Goal: Task Accomplishment & Management: Use online tool/utility

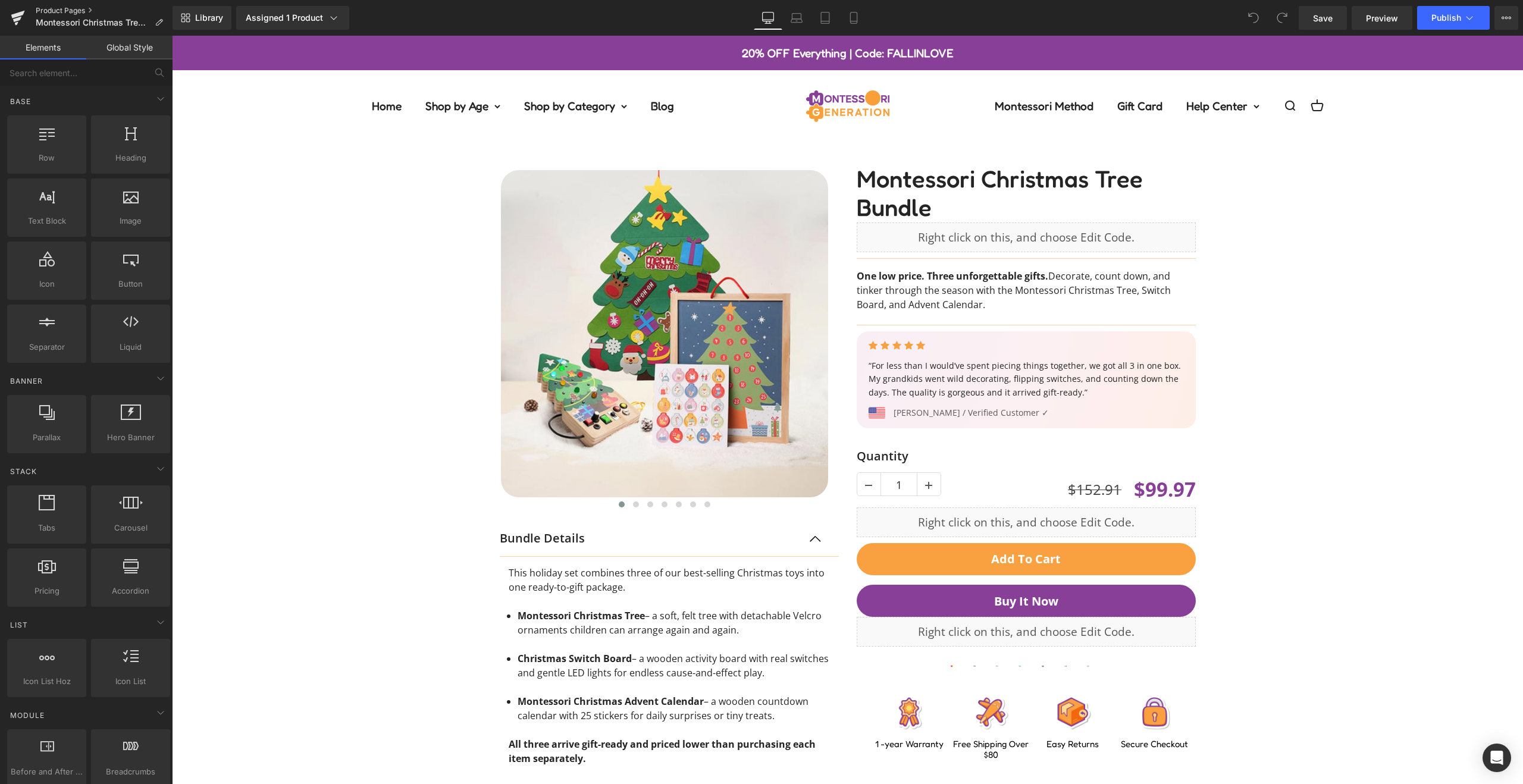
click at [43, 8] on link "Product Pages" at bounding box center [104, 11] width 137 height 9
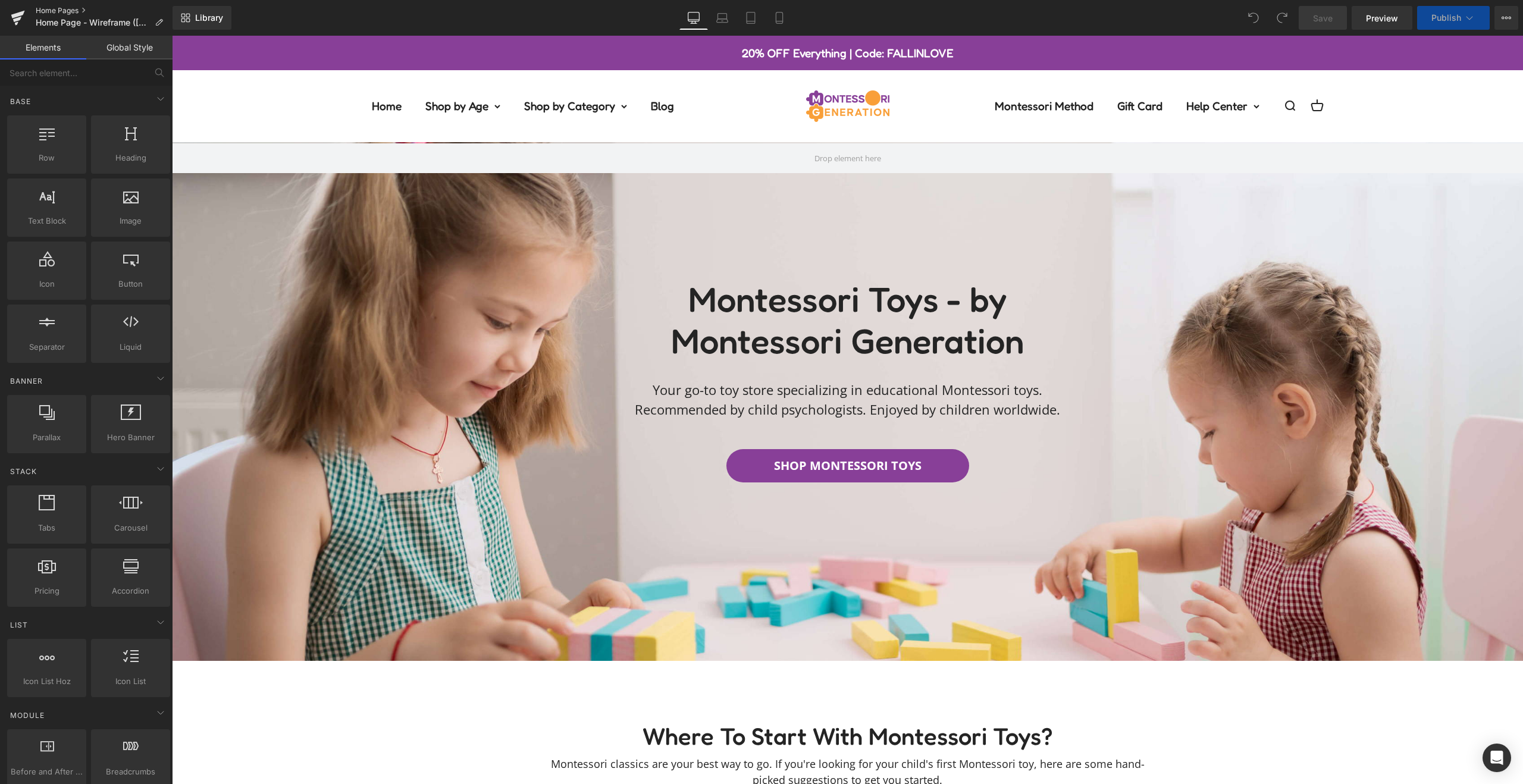
click at [64, 9] on link "Home Pages" at bounding box center [104, 11] width 137 height 9
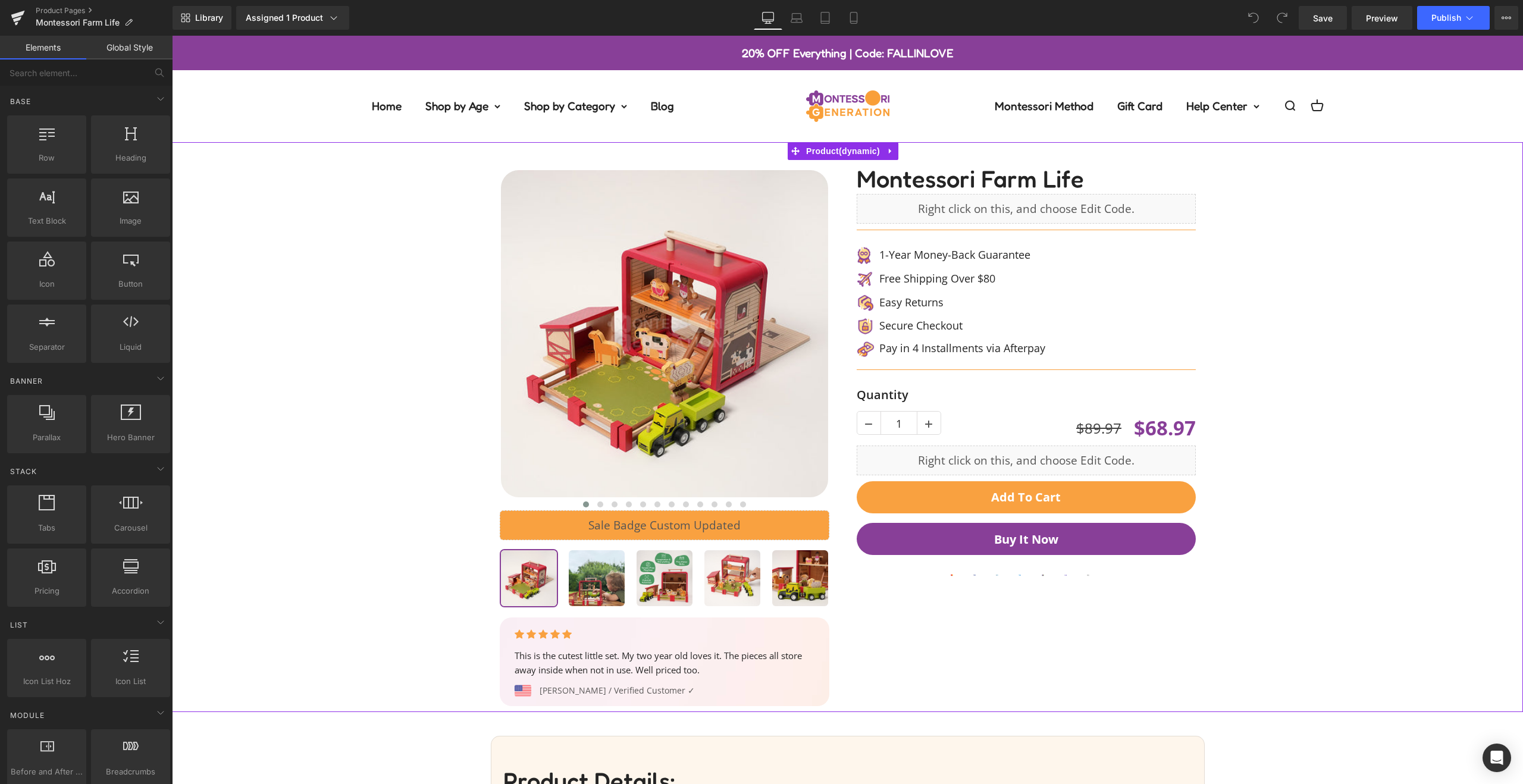
scroll to position [1, 0]
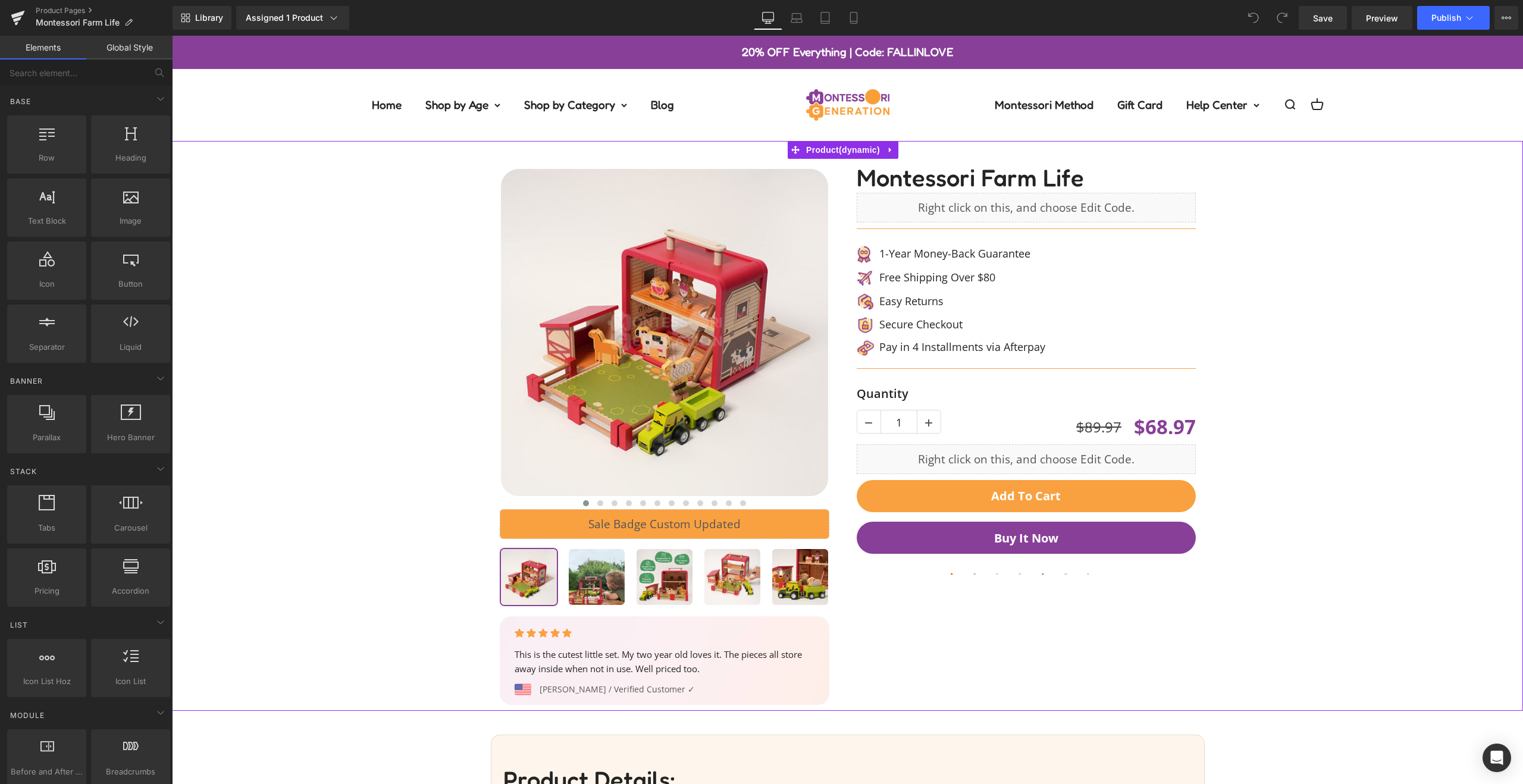
click at [669, 528] on div "Liquid" at bounding box center [665, 524] width 330 height 30
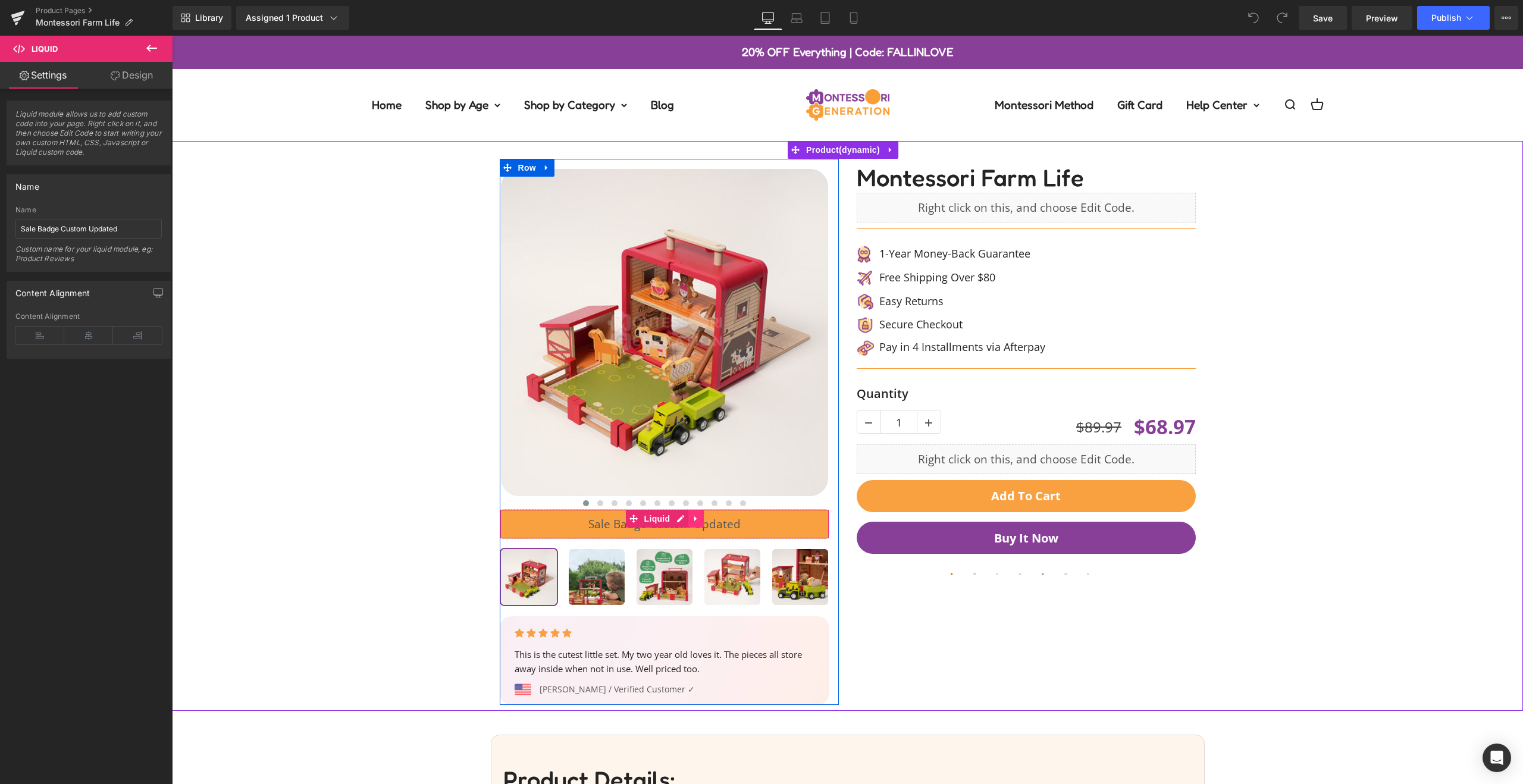
click at [693, 520] on icon at bounding box center [696, 518] width 8 height 9
click at [671, 518] on icon at bounding box center [673, 519] width 8 height 8
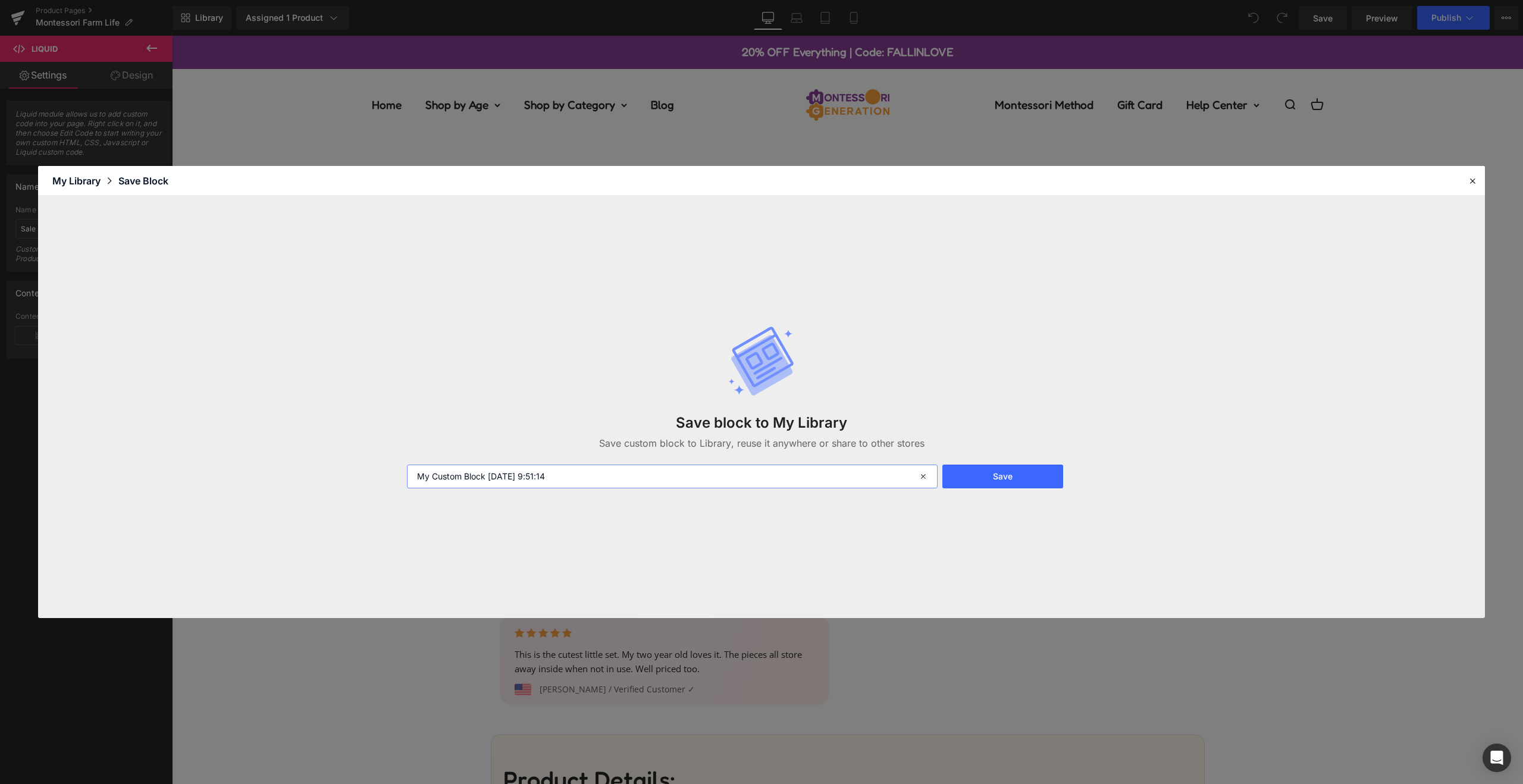
click at [566, 474] on input "My Custom Block 2025-10-09 9:51:14" at bounding box center [673, 476] width 531 height 24
type input "sales badge updated"
click at [1008, 478] on button "Save" at bounding box center [1002, 476] width 121 height 24
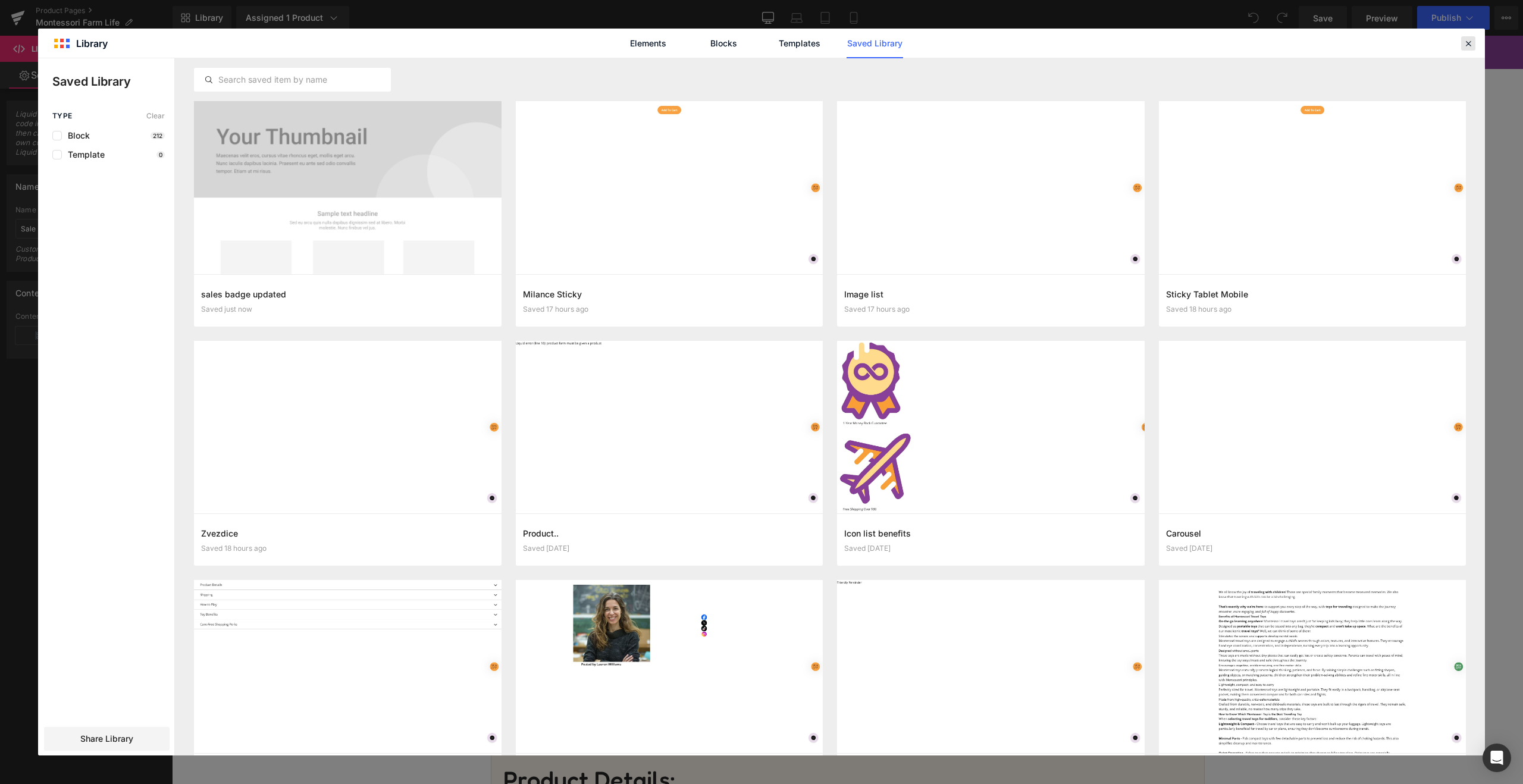
click at [1467, 41] on icon at bounding box center [1468, 43] width 11 height 11
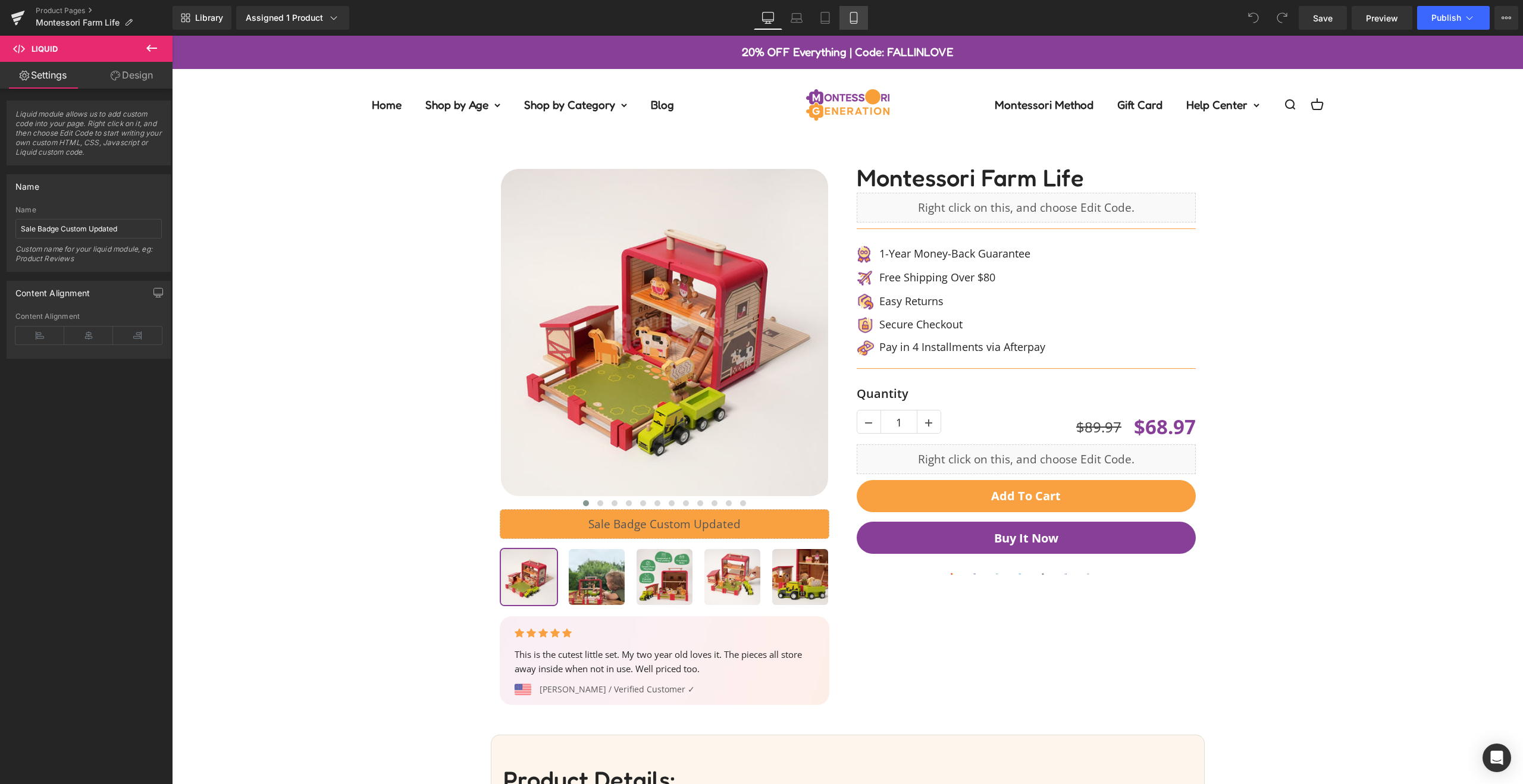
click at [859, 19] on icon at bounding box center [854, 18] width 12 height 12
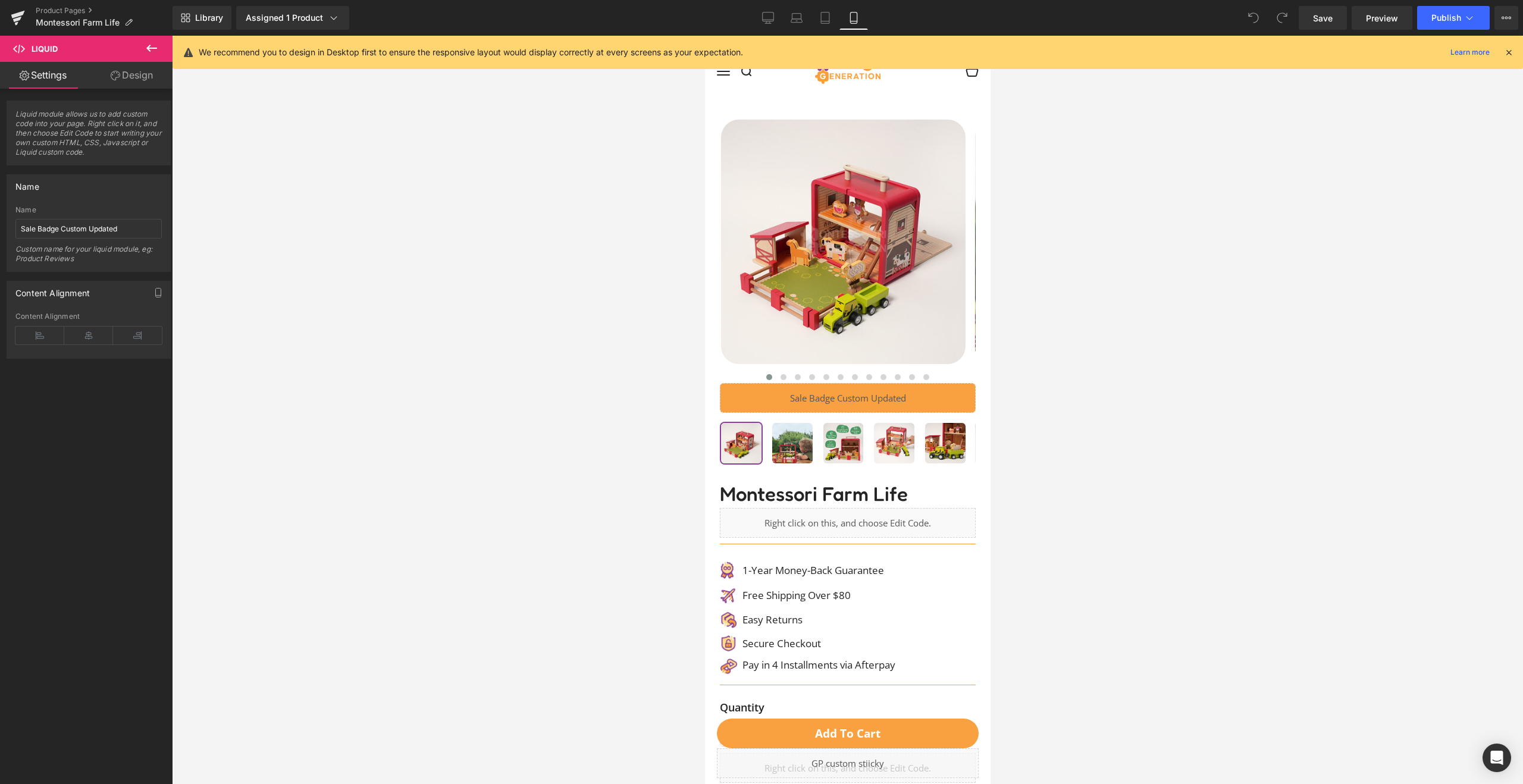
scroll to position [0, 0]
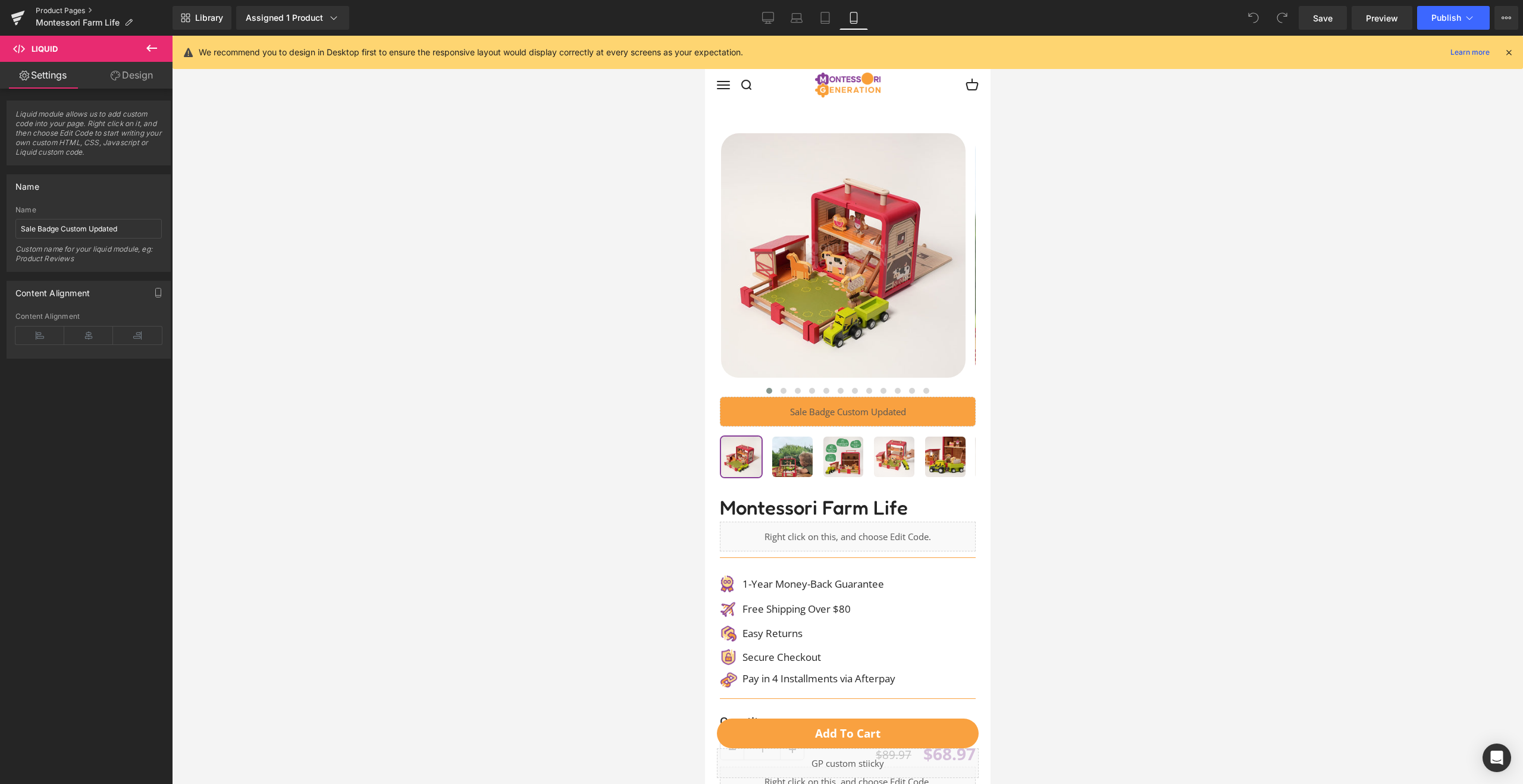
click at [53, 8] on link "Product Pages" at bounding box center [104, 11] width 137 height 9
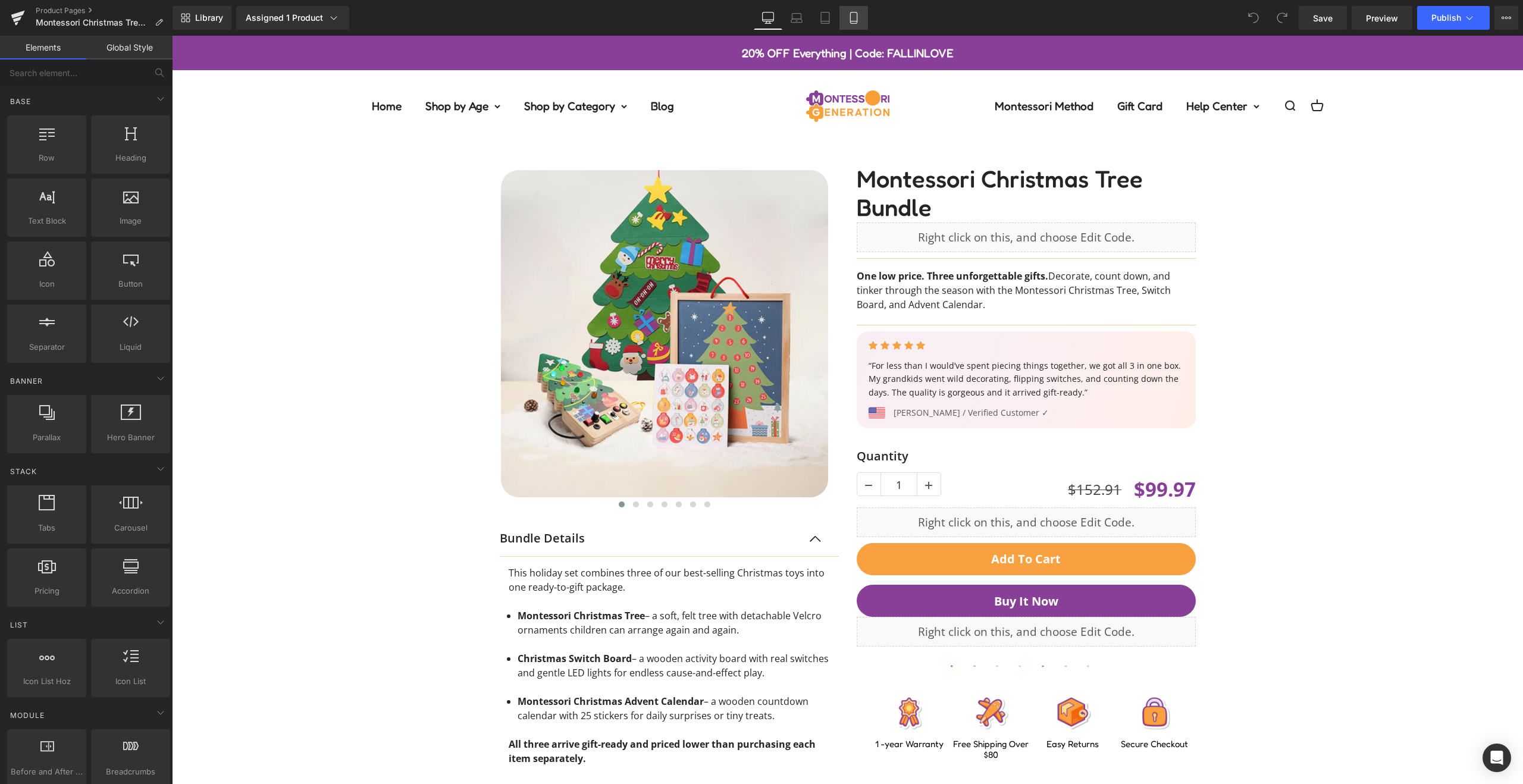
click at [846, 21] on link "Mobile" at bounding box center [854, 18] width 29 height 24
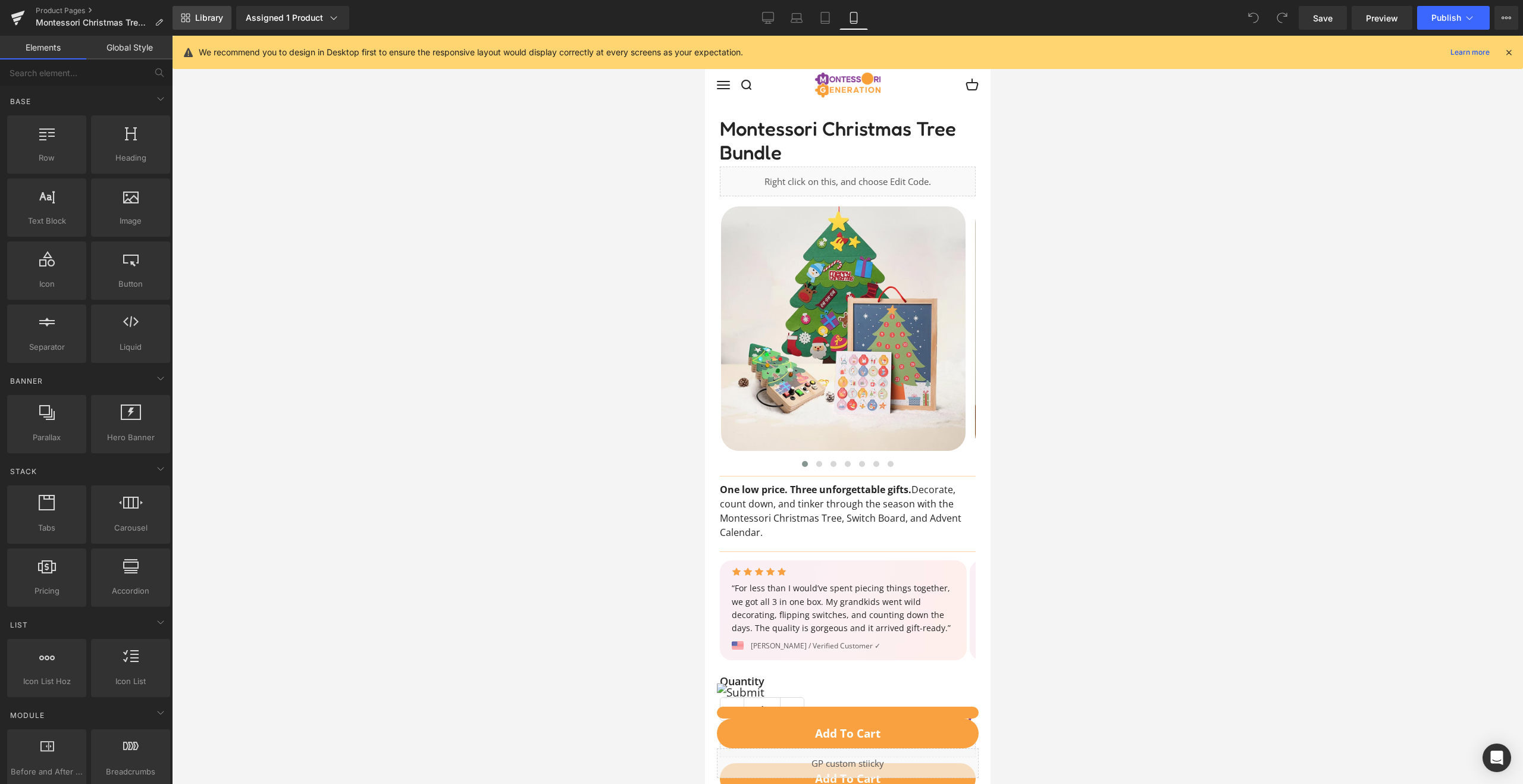
click at [213, 19] on span "Library" at bounding box center [209, 18] width 28 height 11
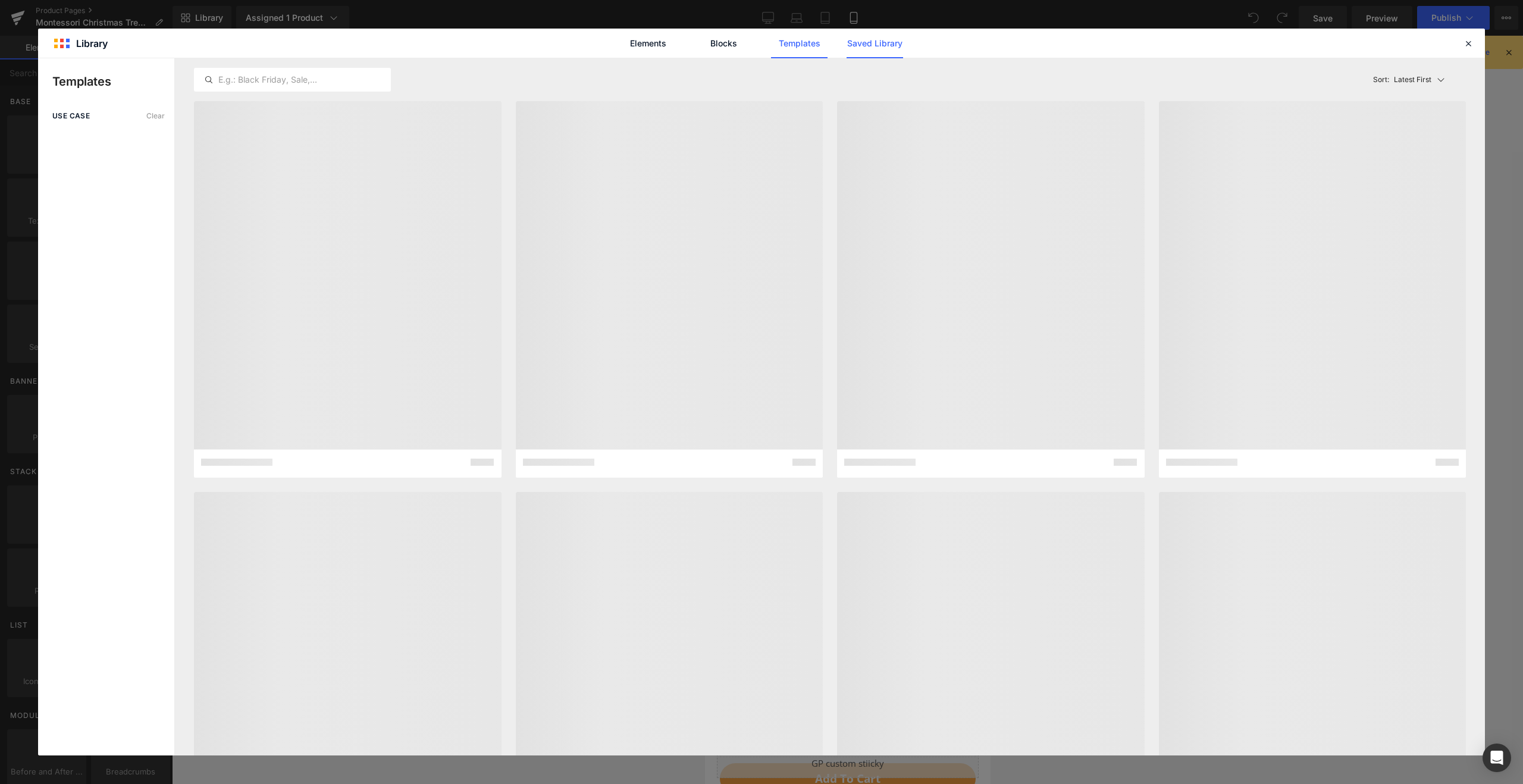
click at [881, 53] on link "Saved Library" at bounding box center [874, 43] width 57 height 30
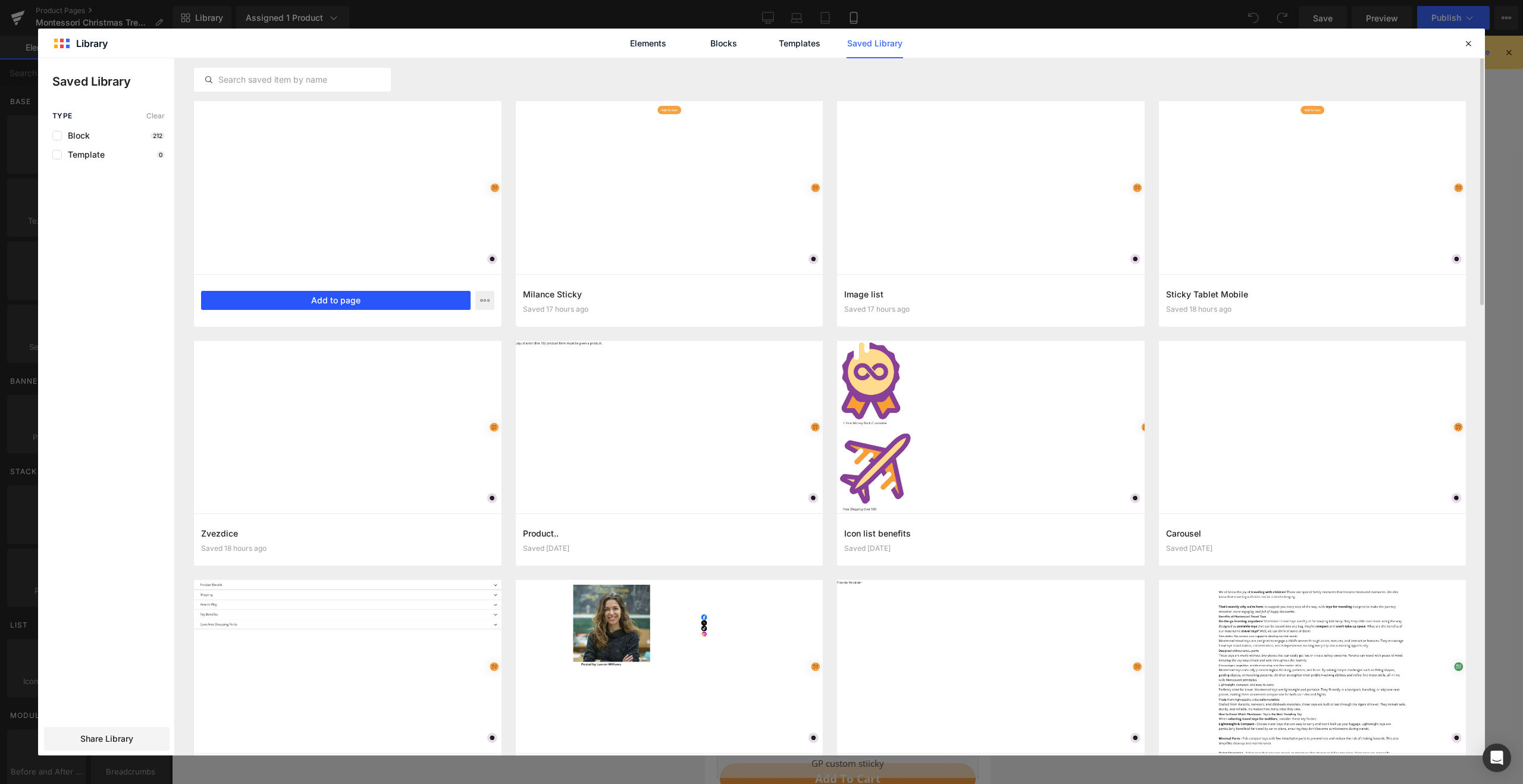
click at [323, 299] on button "Add to page" at bounding box center [336, 300] width 269 height 19
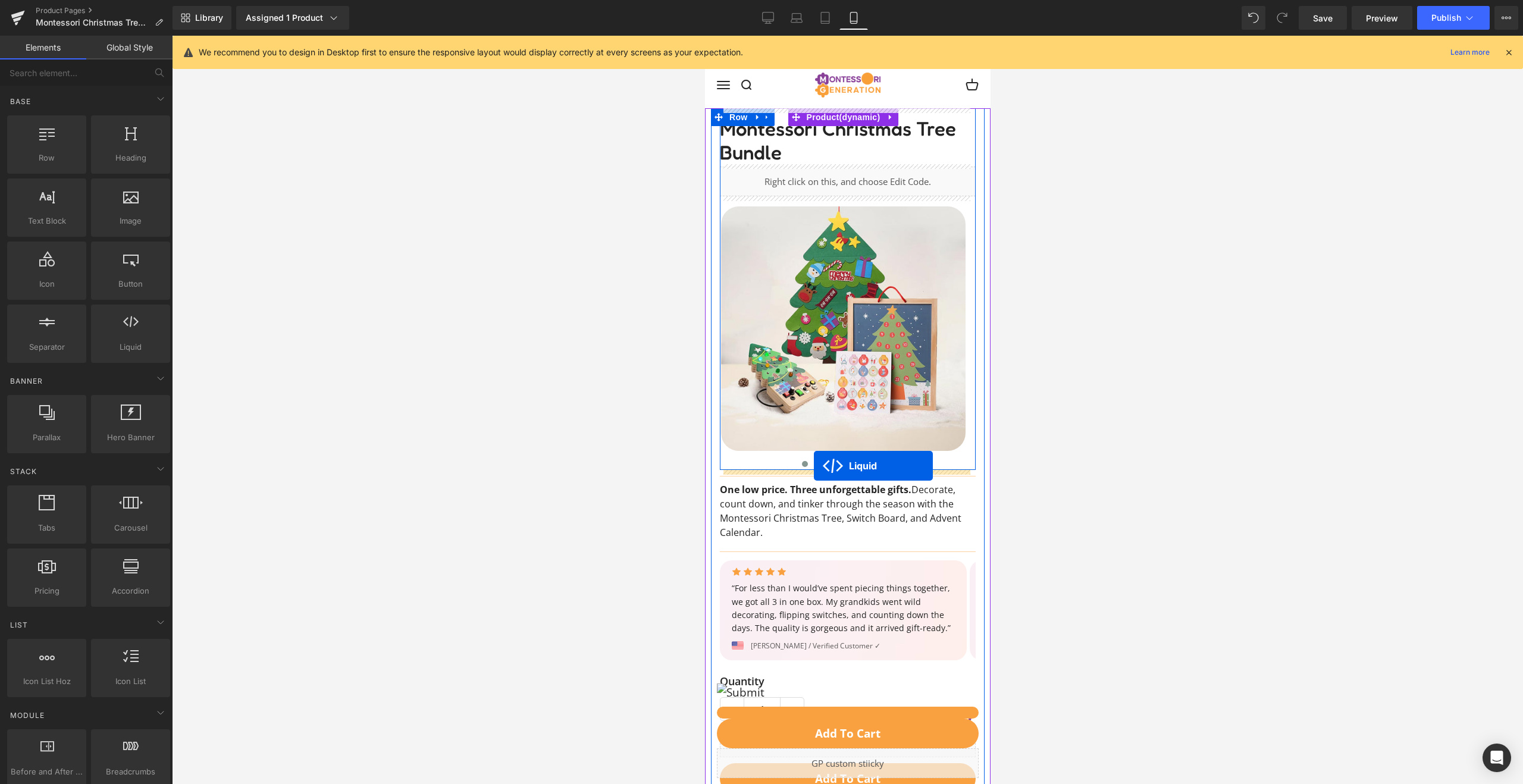
drag, startPoint x: 835, startPoint y: 346, endPoint x: 813, endPoint y: 466, distance: 122.0
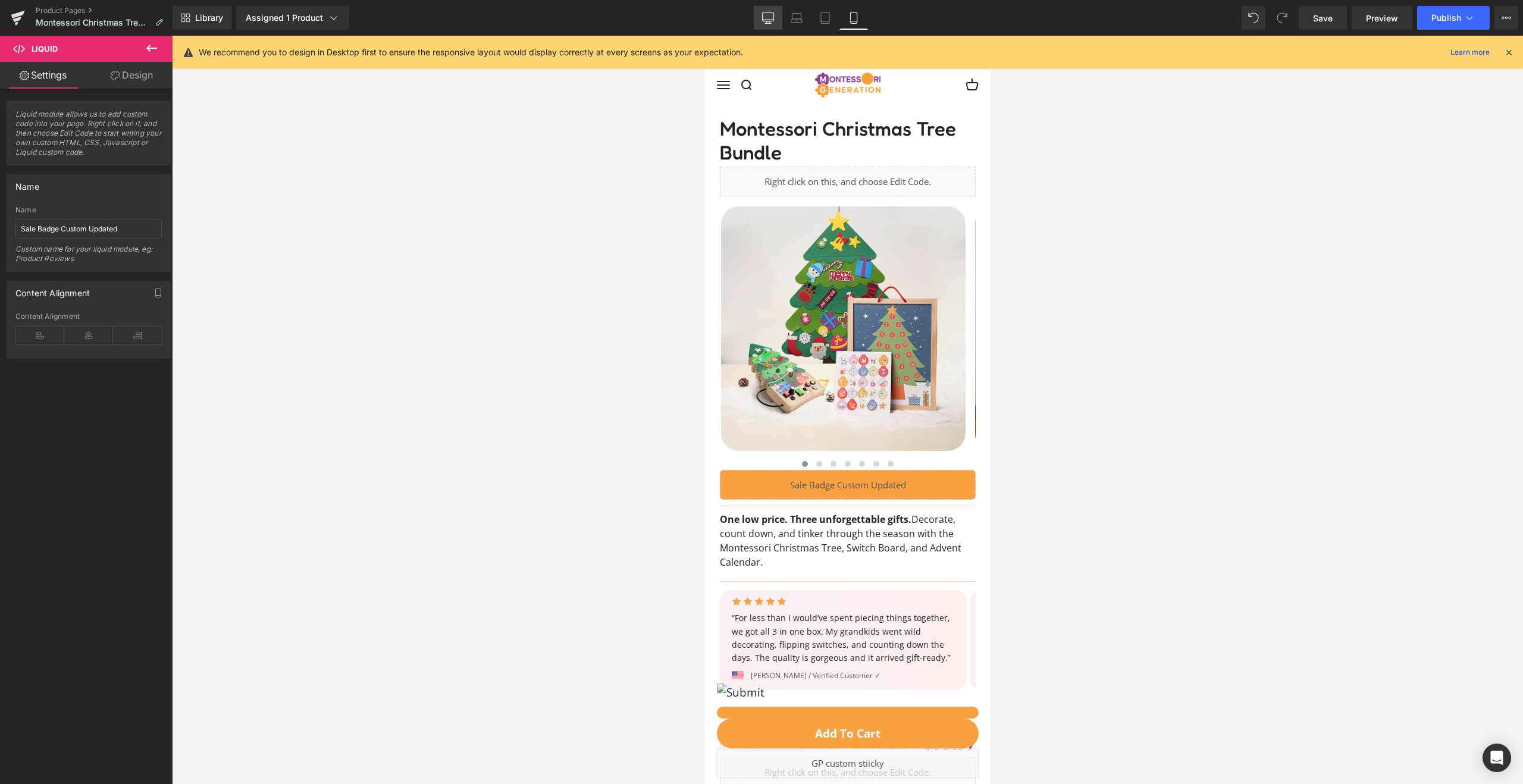
click at [771, 14] on icon at bounding box center [768, 18] width 12 height 12
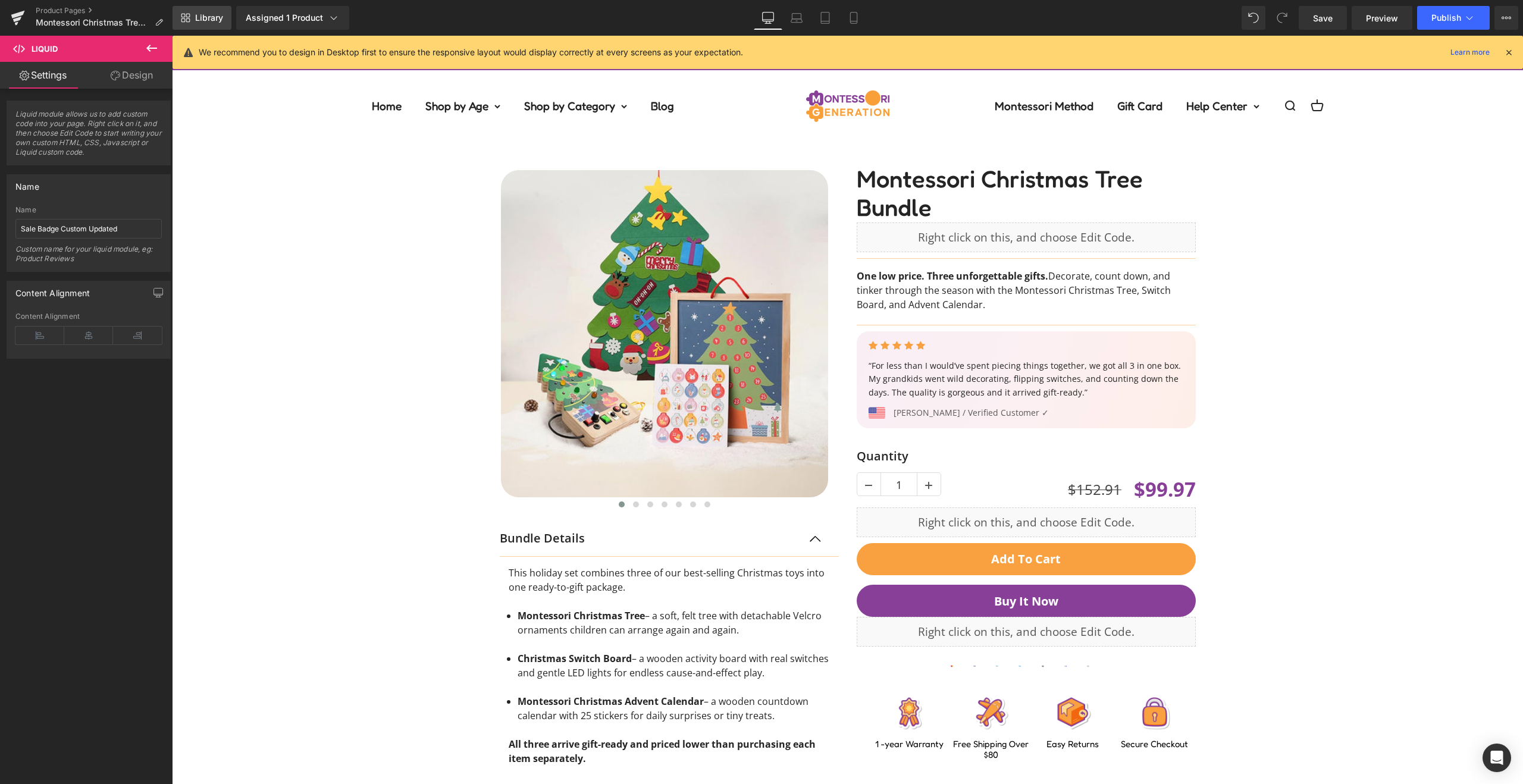
click at [190, 14] on icon at bounding box center [188, 16] width 4 height 4
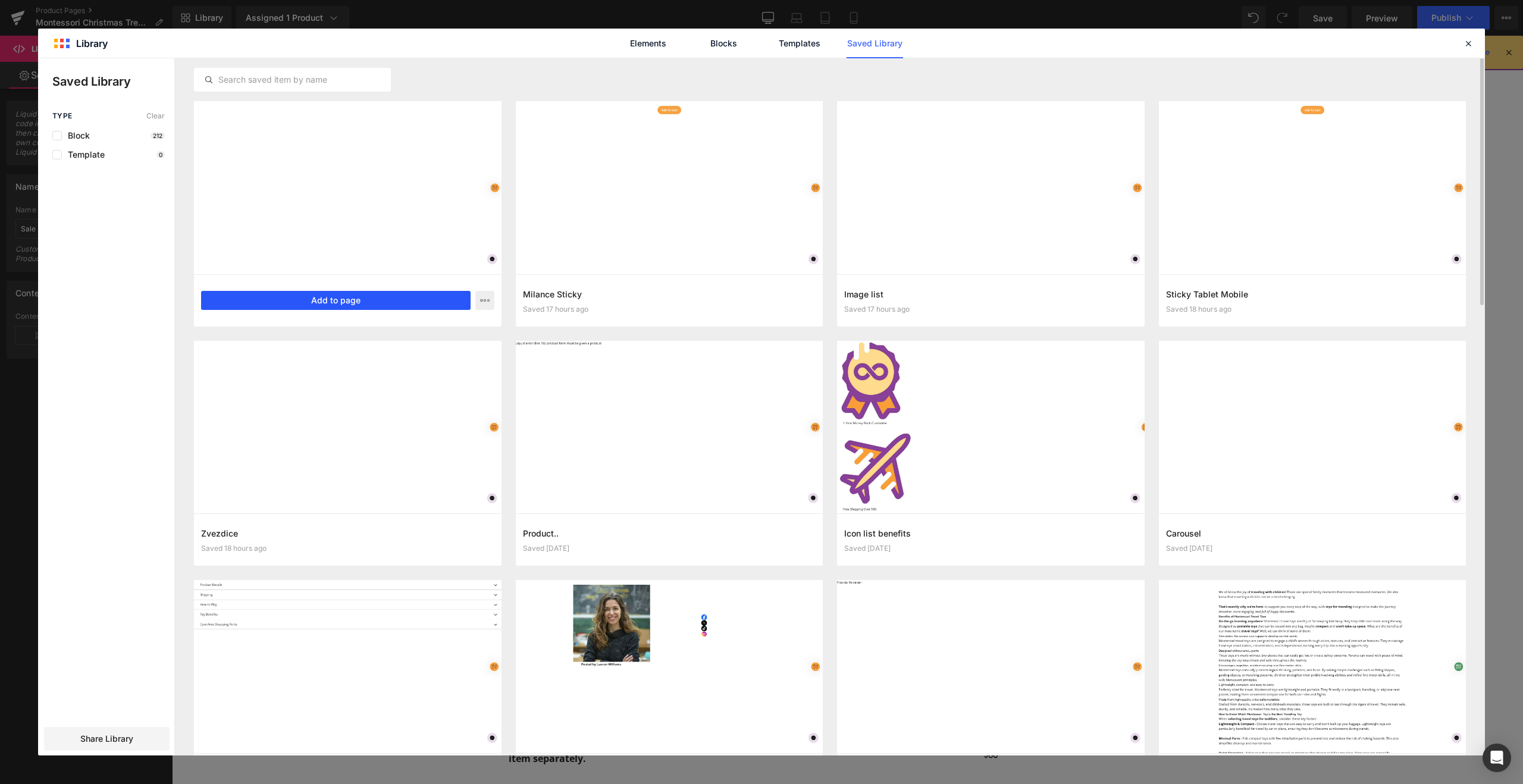
click at [317, 301] on button "Add to page" at bounding box center [336, 300] width 269 height 19
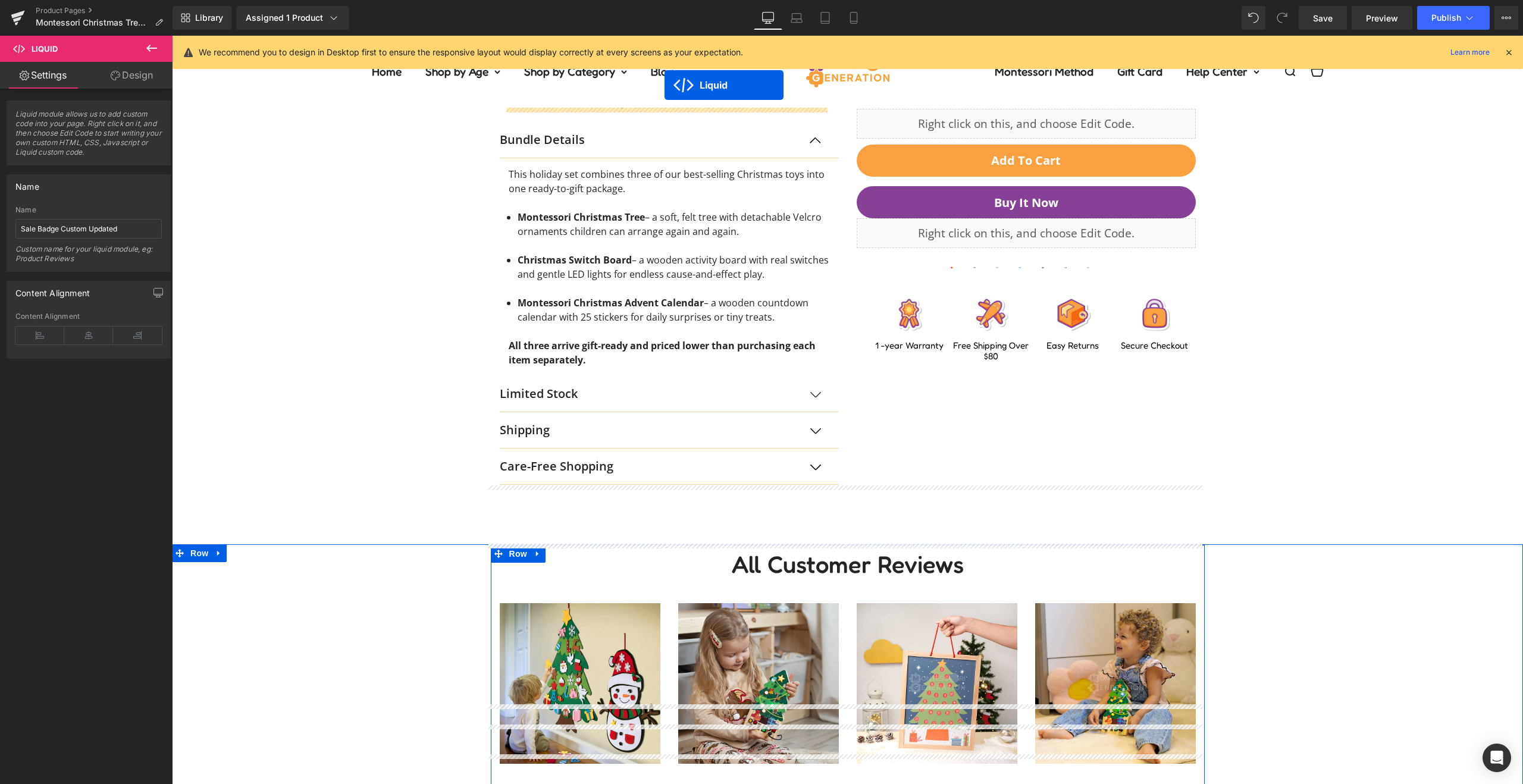
scroll to position [339, 0]
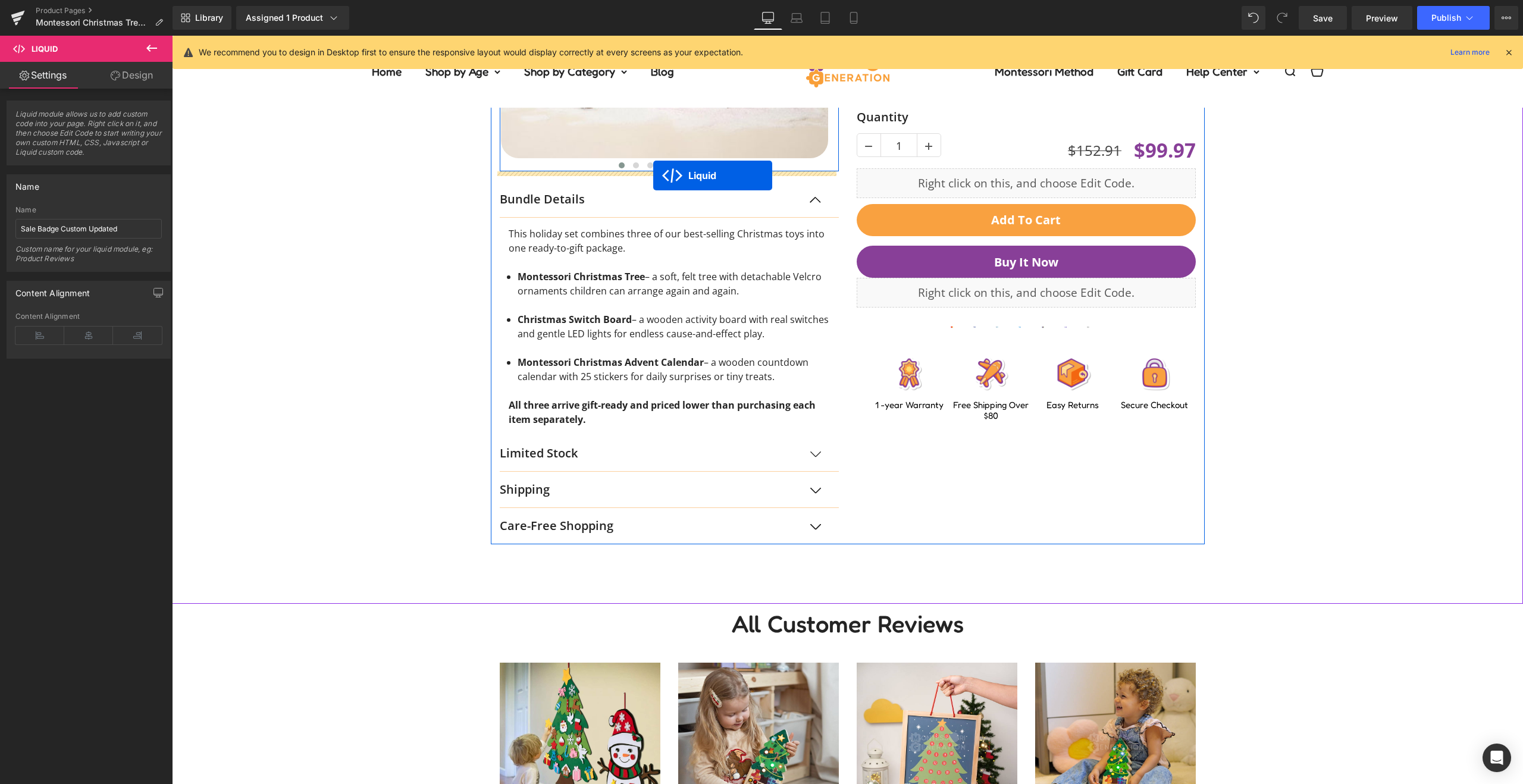
drag, startPoint x: 832, startPoint y: 557, endPoint x: 653, endPoint y: 175, distance: 421.9
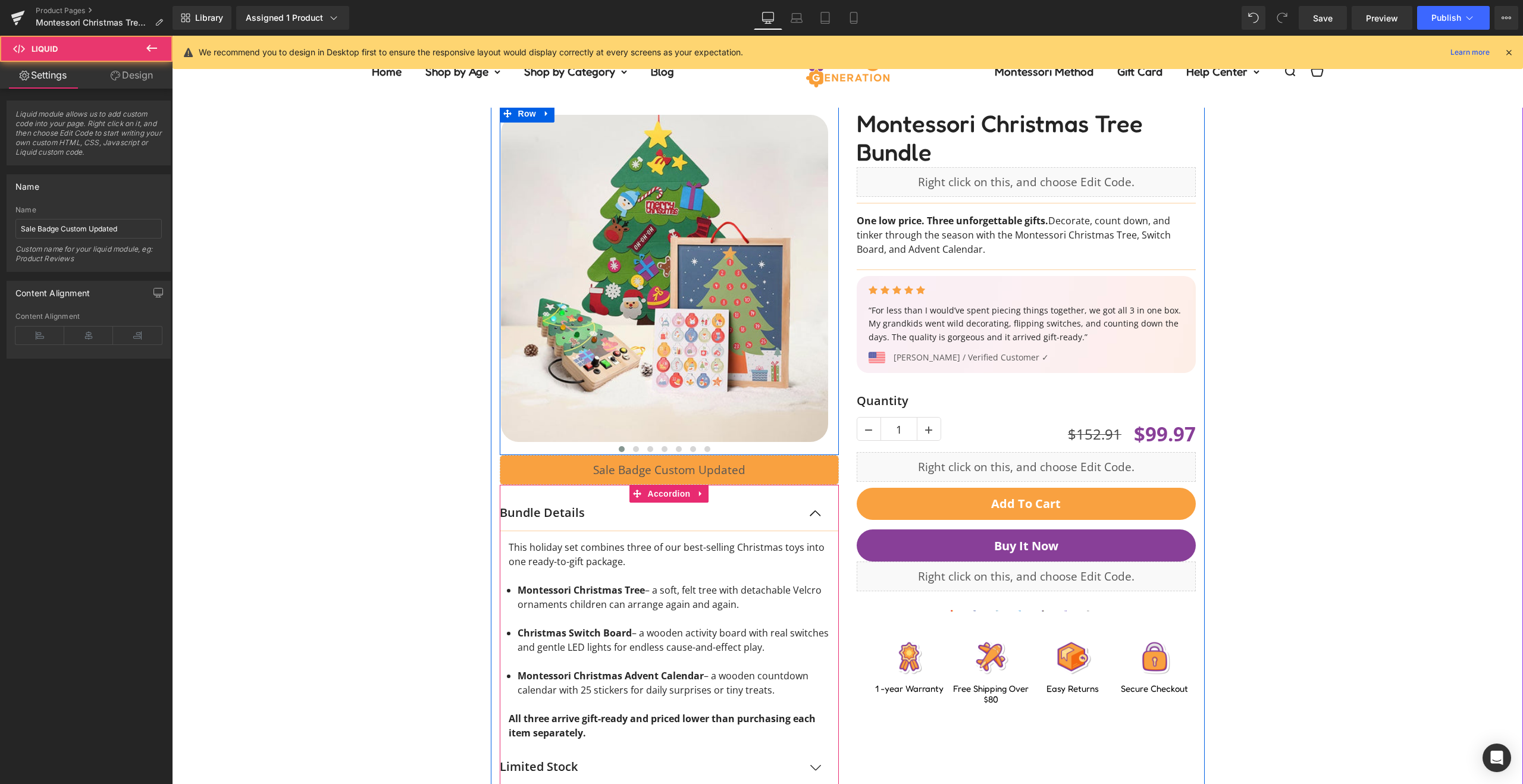
scroll to position [27, 0]
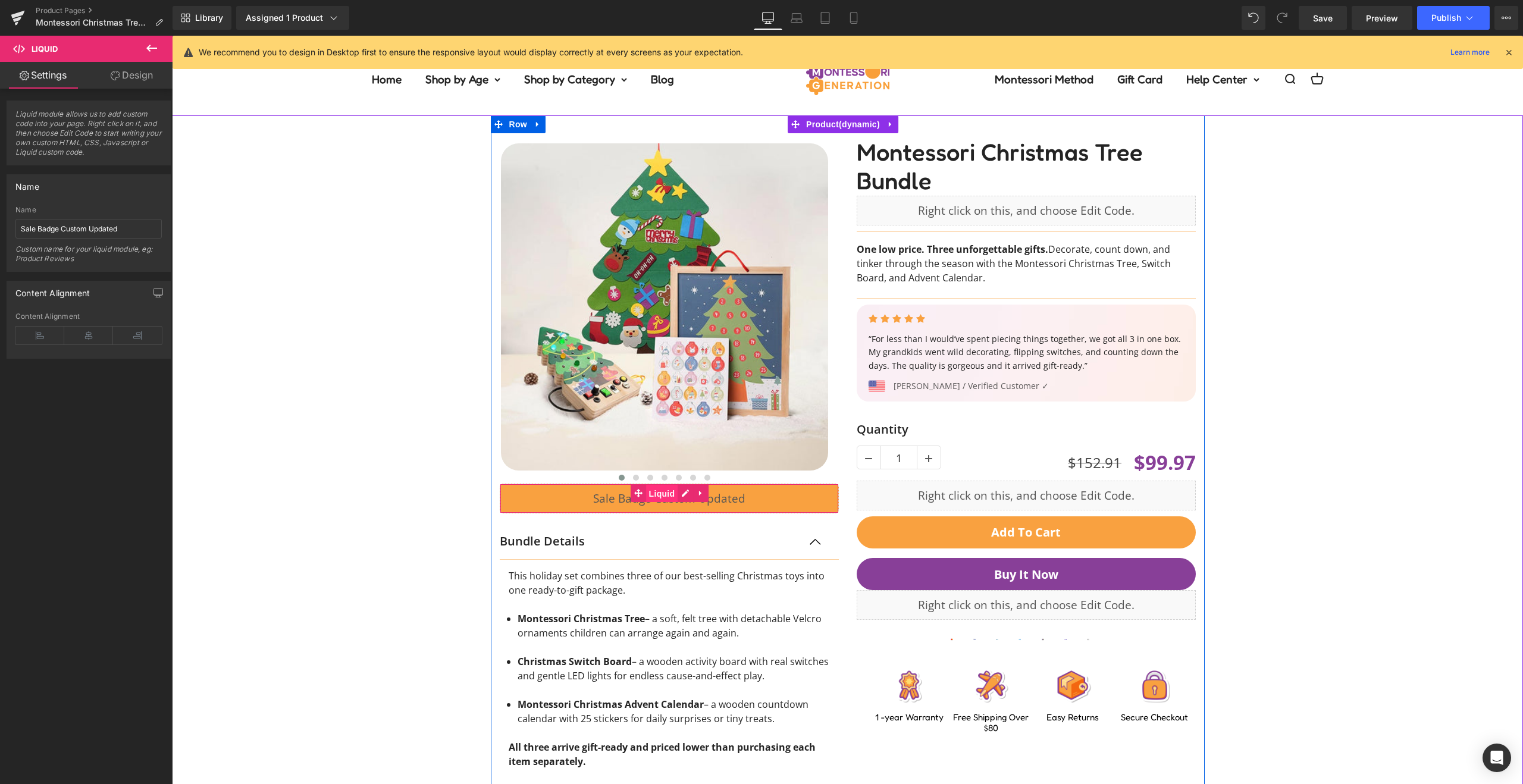
click at [664, 492] on span "Liquid" at bounding box center [663, 494] width 32 height 18
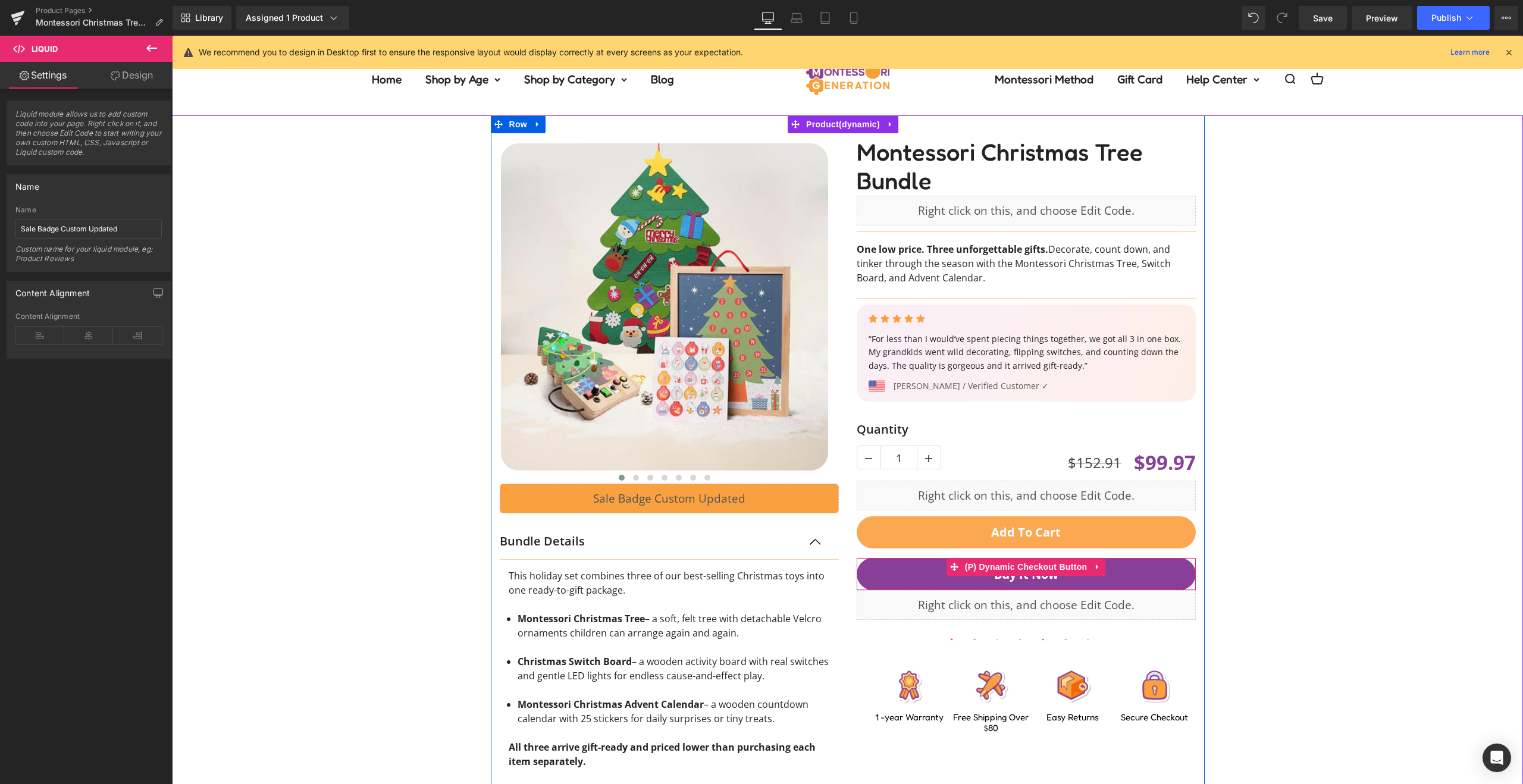
scroll to position [0, 0]
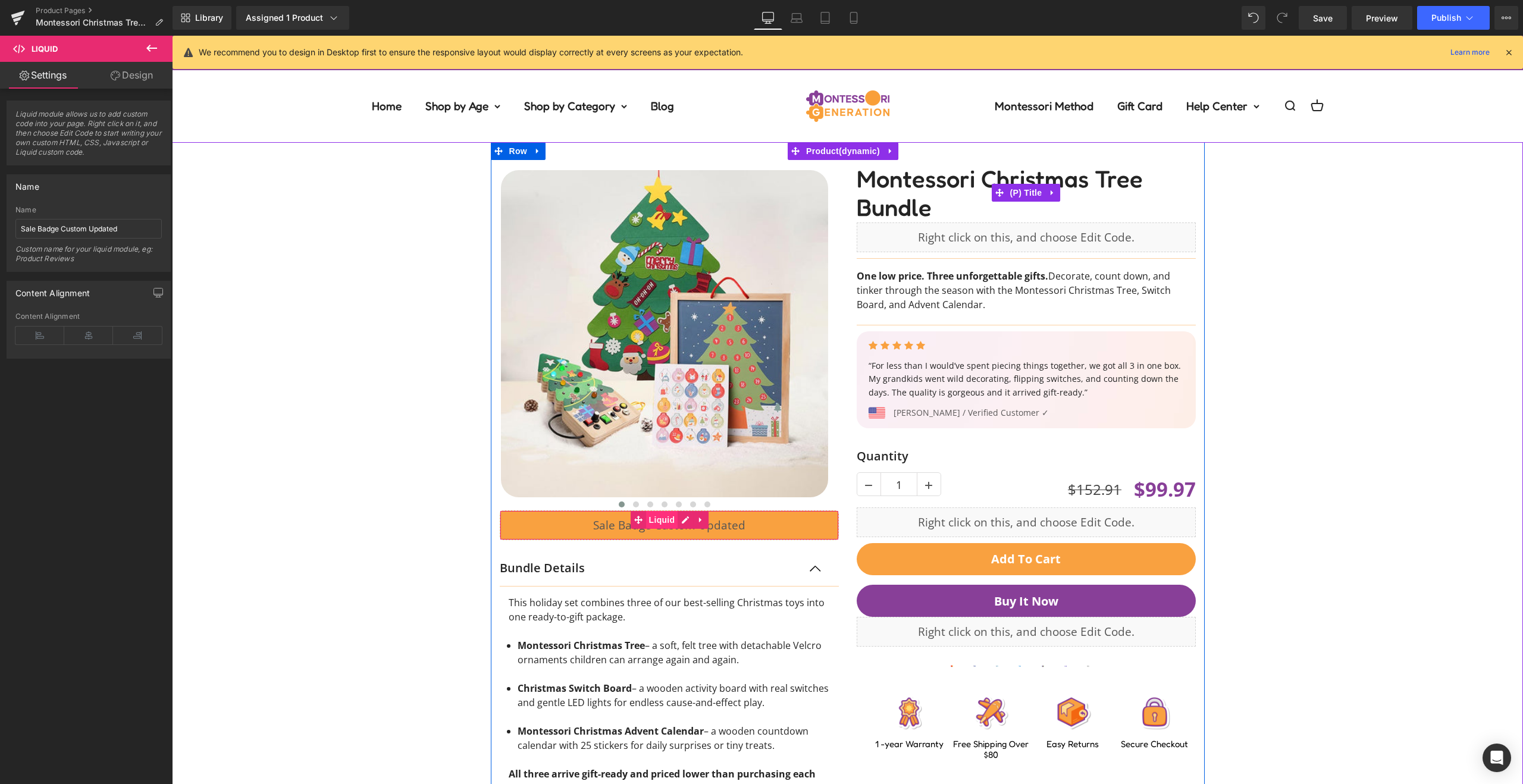
click at [661, 523] on span "Liquid" at bounding box center [663, 520] width 32 height 18
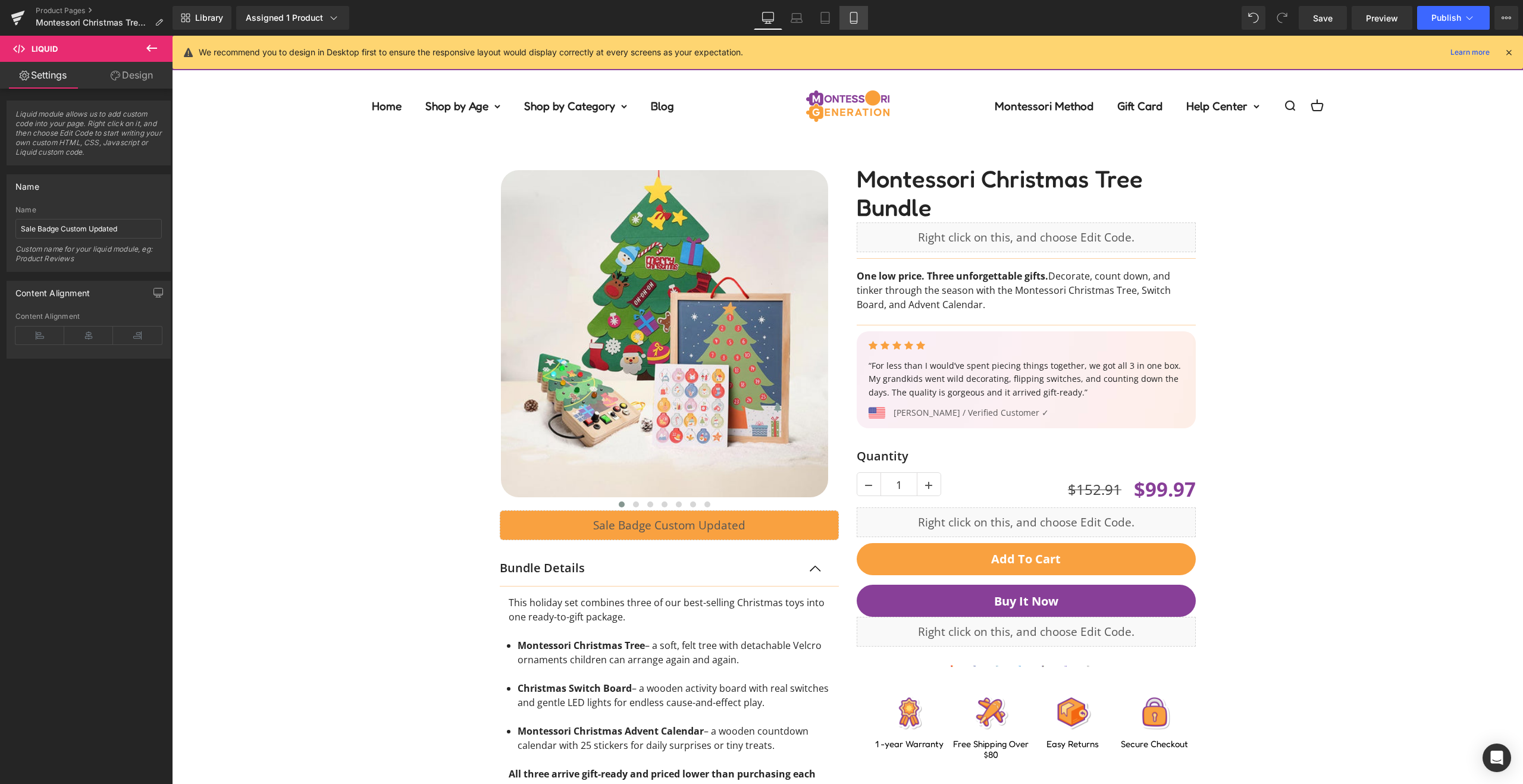
click at [854, 13] on icon at bounding box center [854, 18] width 7 height 11
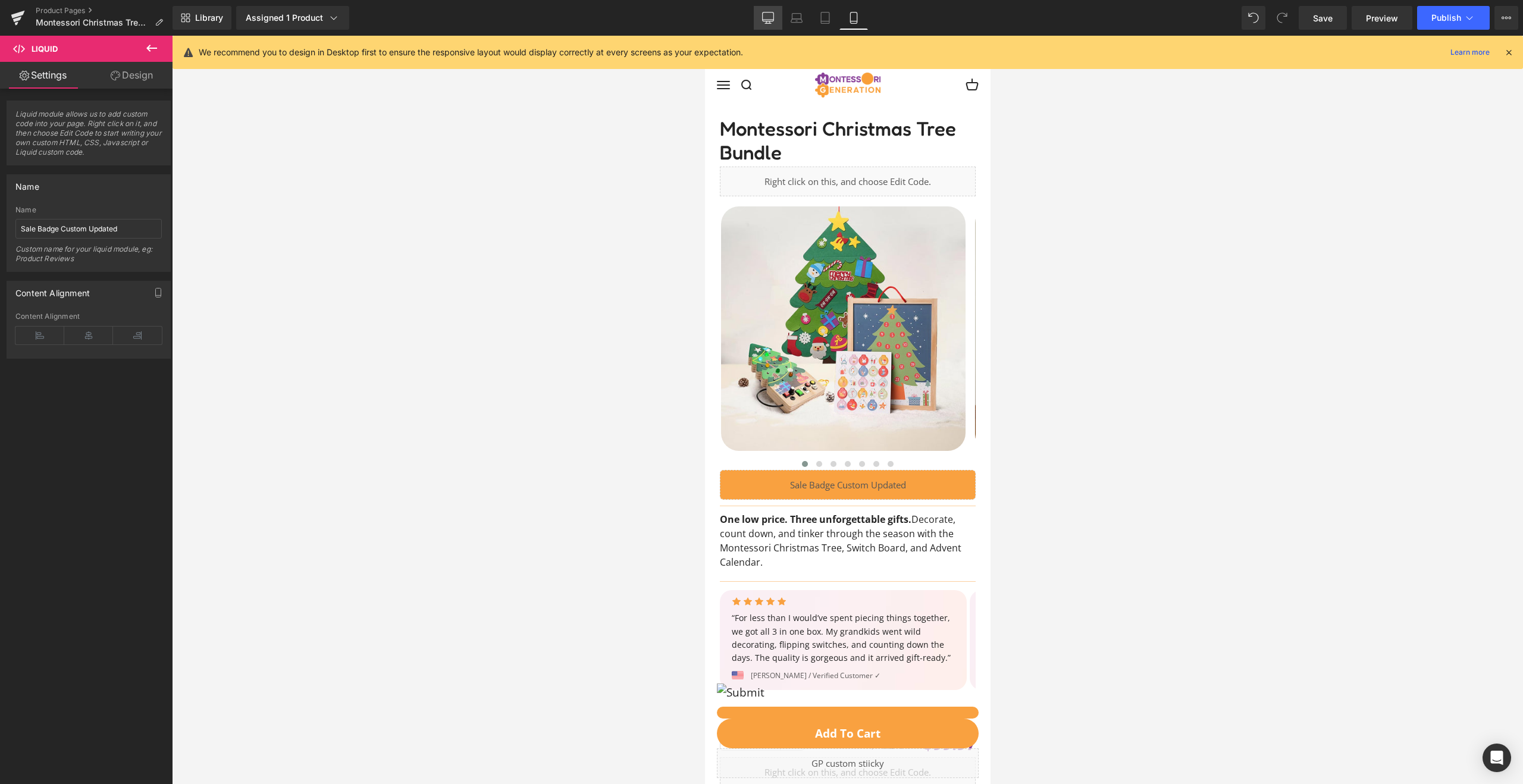
click at [774, 18] on link "Desktop" at bounding box center [768, 18] width 29 height 24
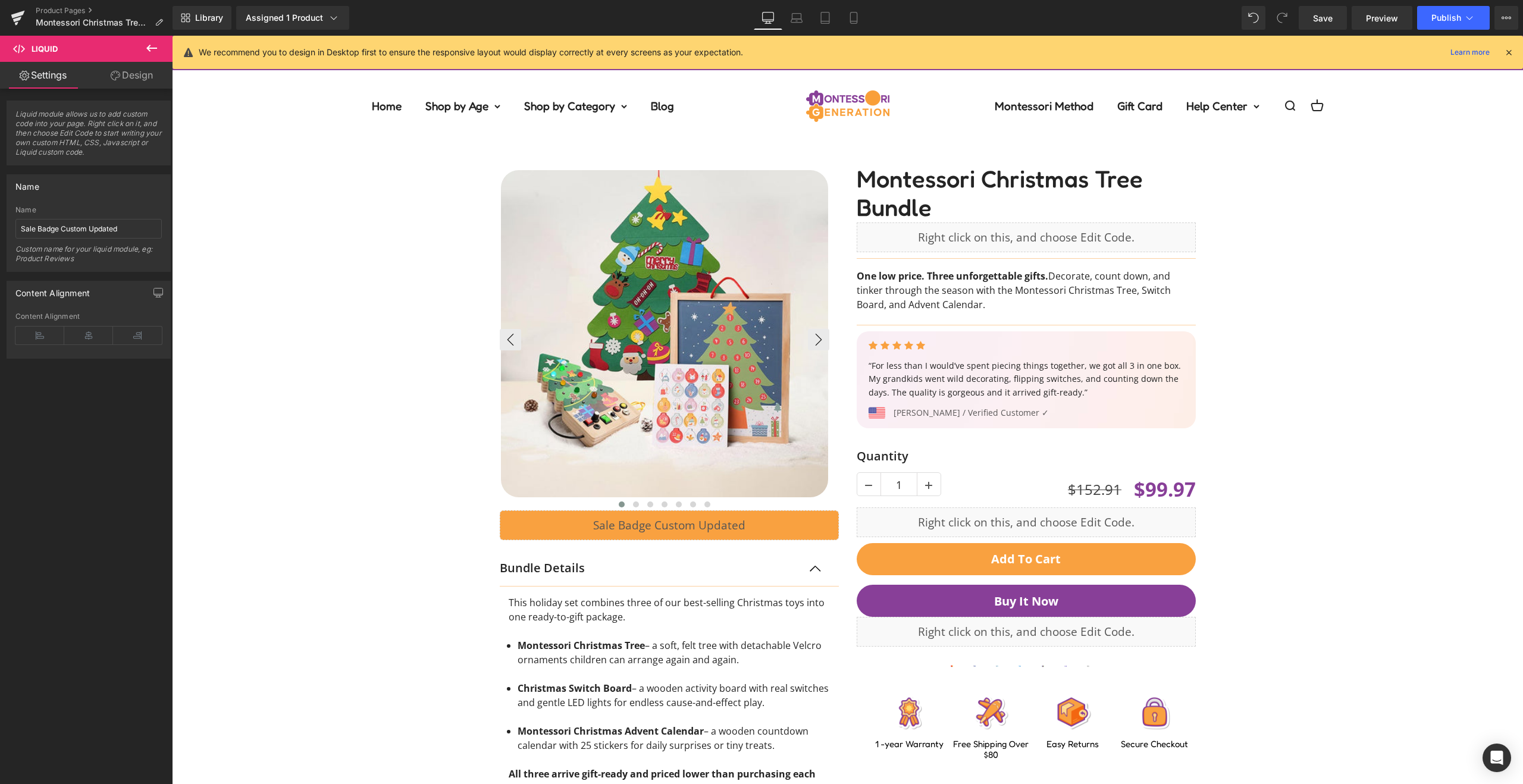
scroll to position [224, 0]
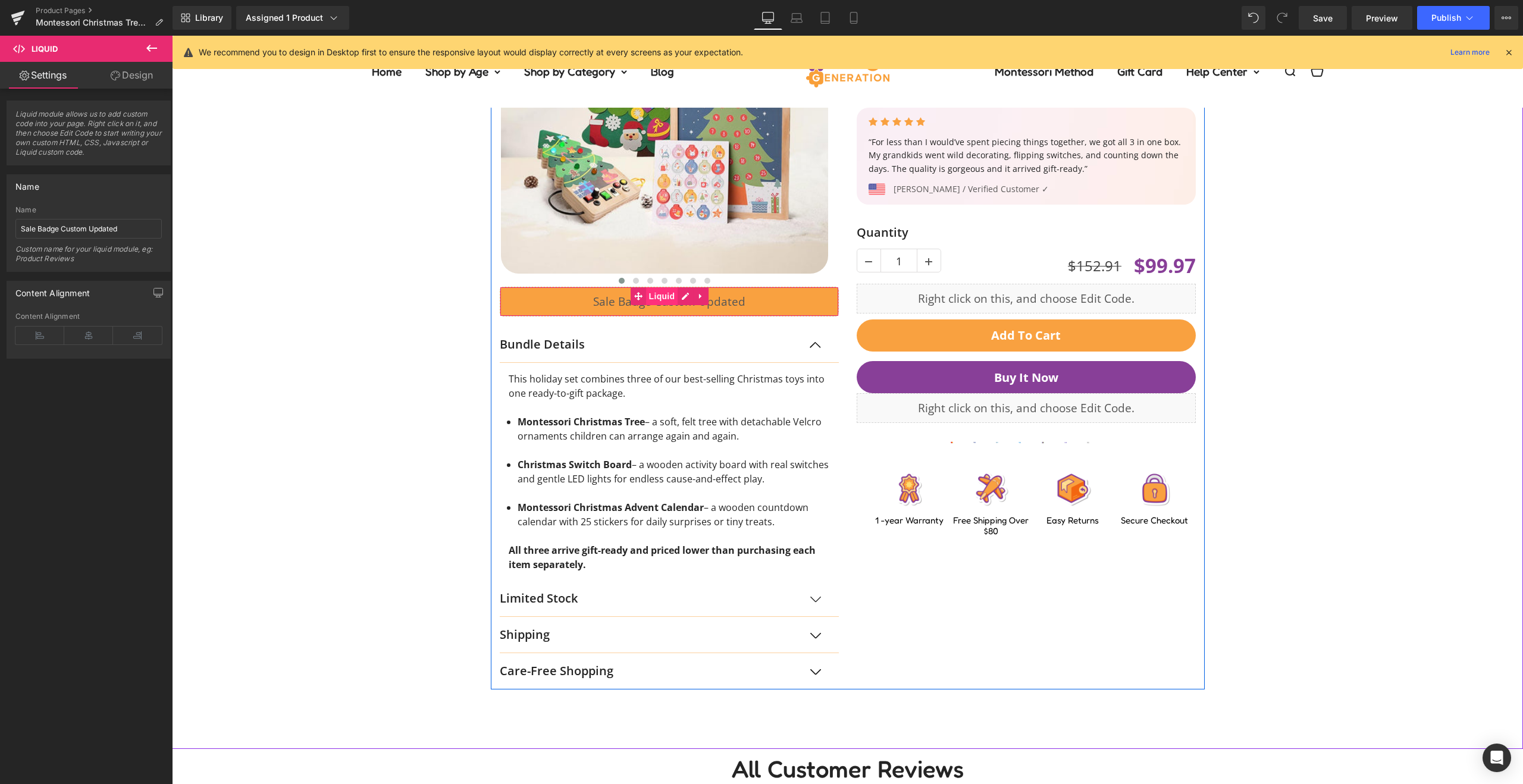
click at [648, 294] on span "Liquid" at bounding box center [663, 296] width 32 height 18
click at [655, 291] on span "Liquid" at bounding box center [663, 296] width 32 height 18
click at [136, 76] on link "Design" at bounding box center [131, 75] width 86 height 27
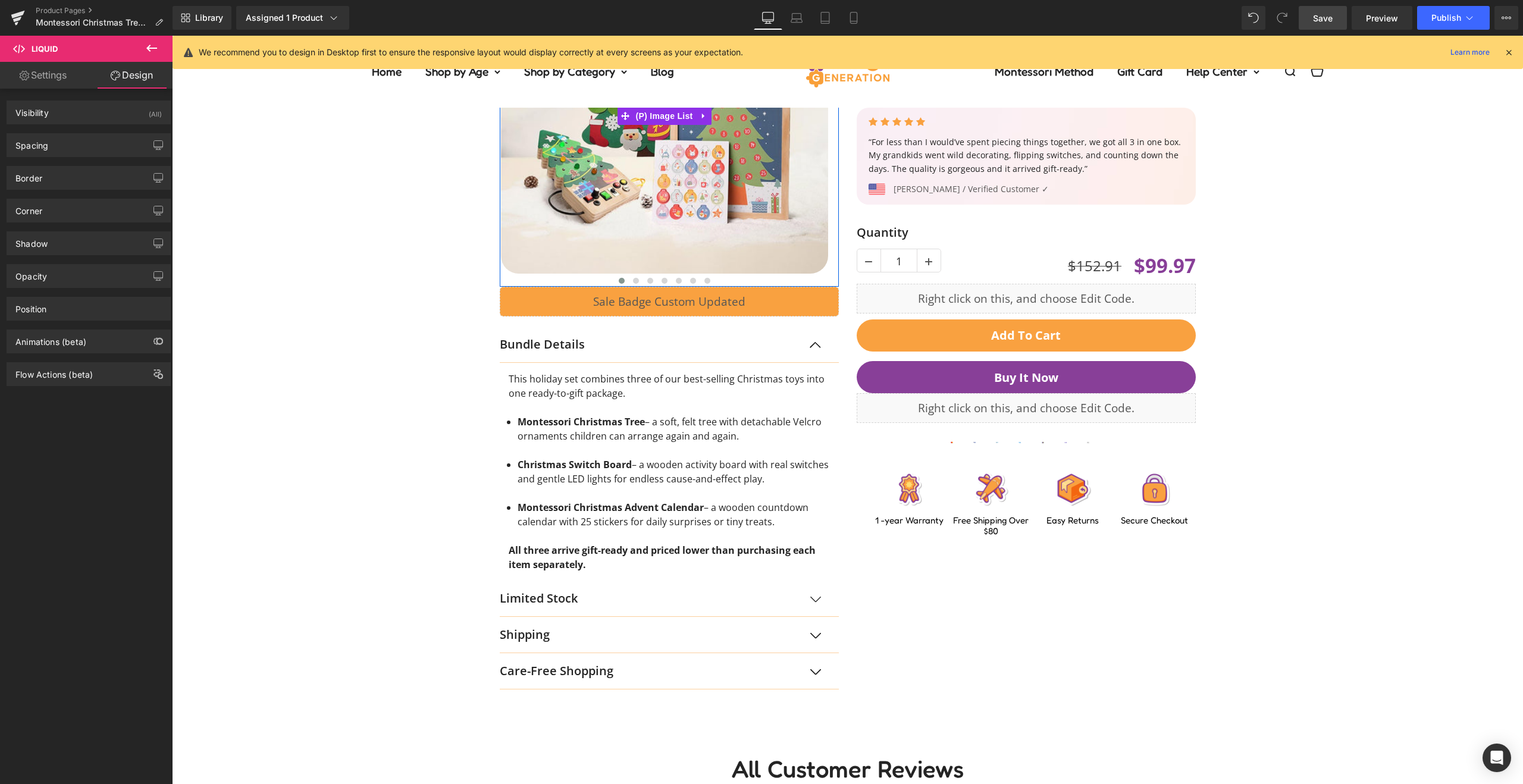
click at [1330, 18] on span "Save" at bounding box center [1322, 18] width 19 height 13
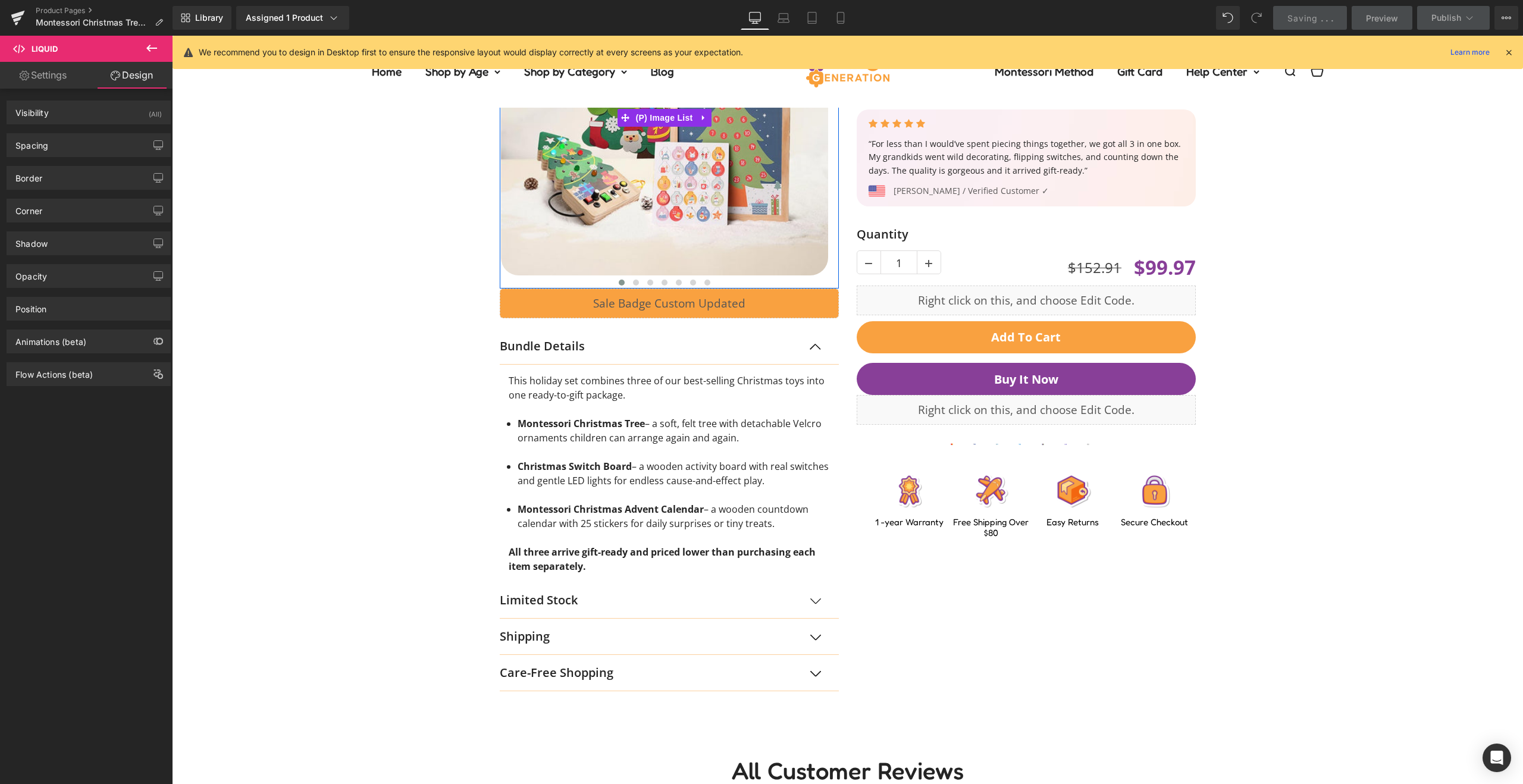
scroll to position [0, 0]
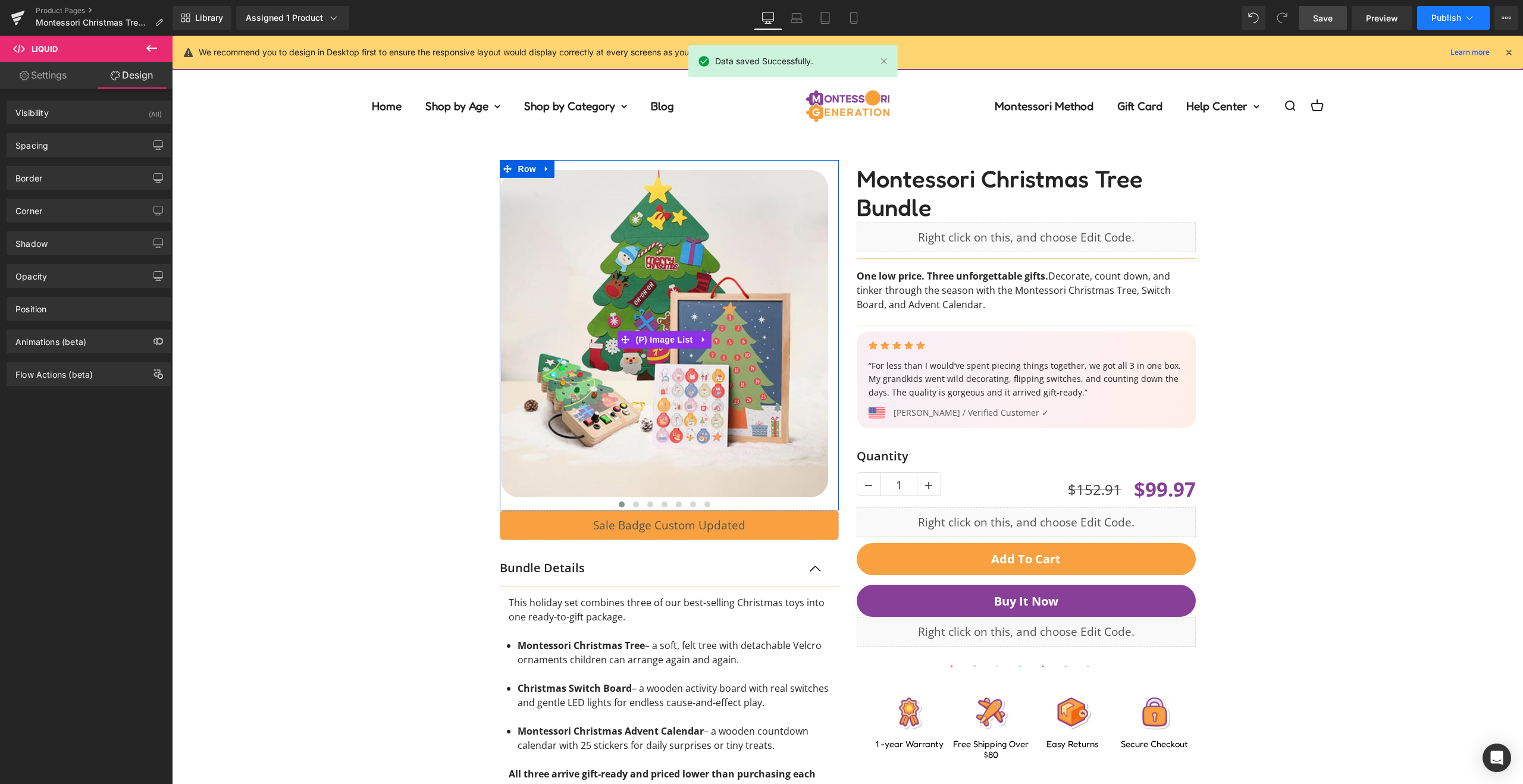
click at [1435, 25] on button "Publish" at bounding box center [1454, 18] width 73 height 24
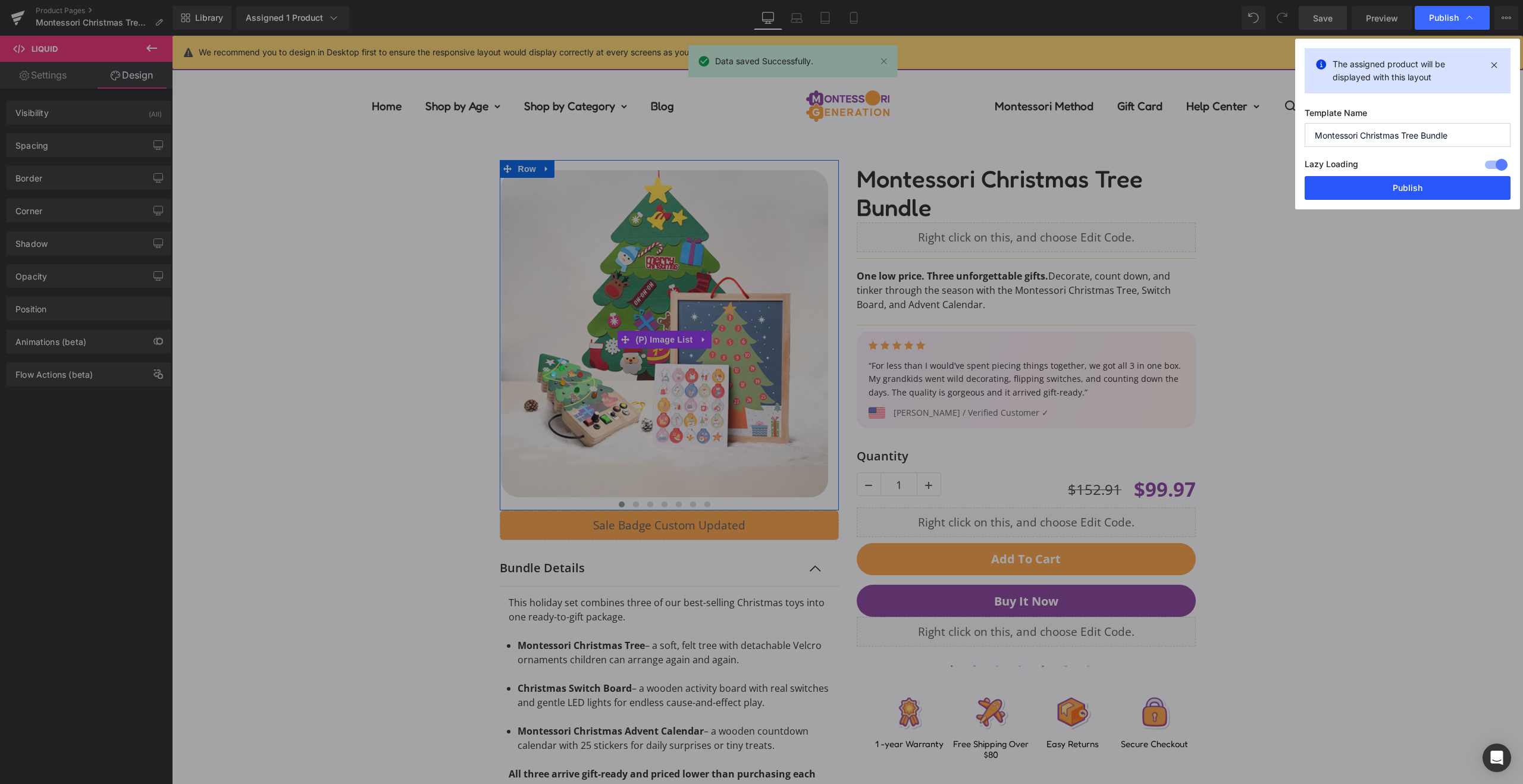
click at [1353, 183] on button "Publish" at bounding box center [1408, 188] width 206 height 24
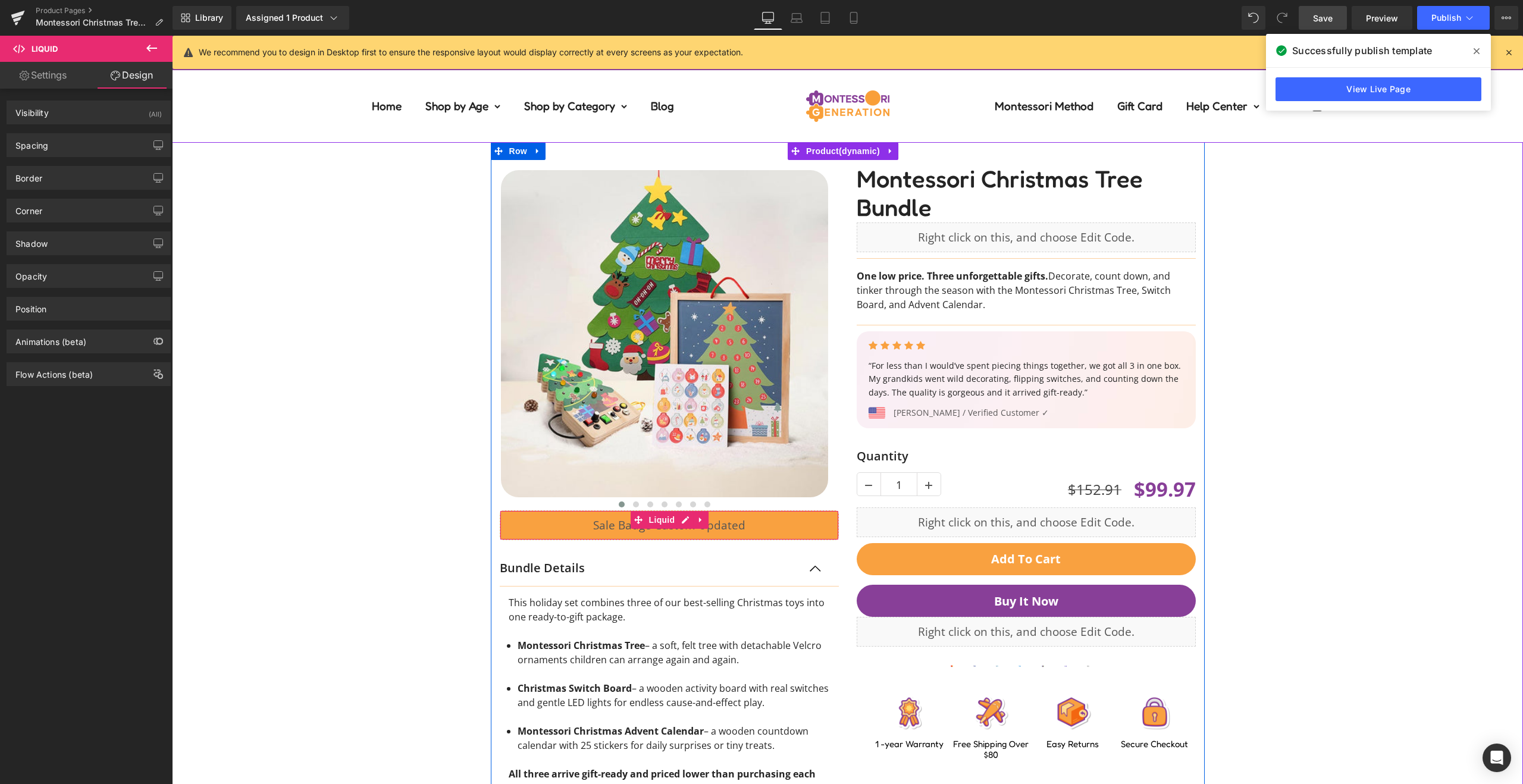
click at [699, 521] on icon at bounding box center [701, 520] width 8 height 9
click at [708, 522] on icon at bounding box center [709, 520] width 8 height 8
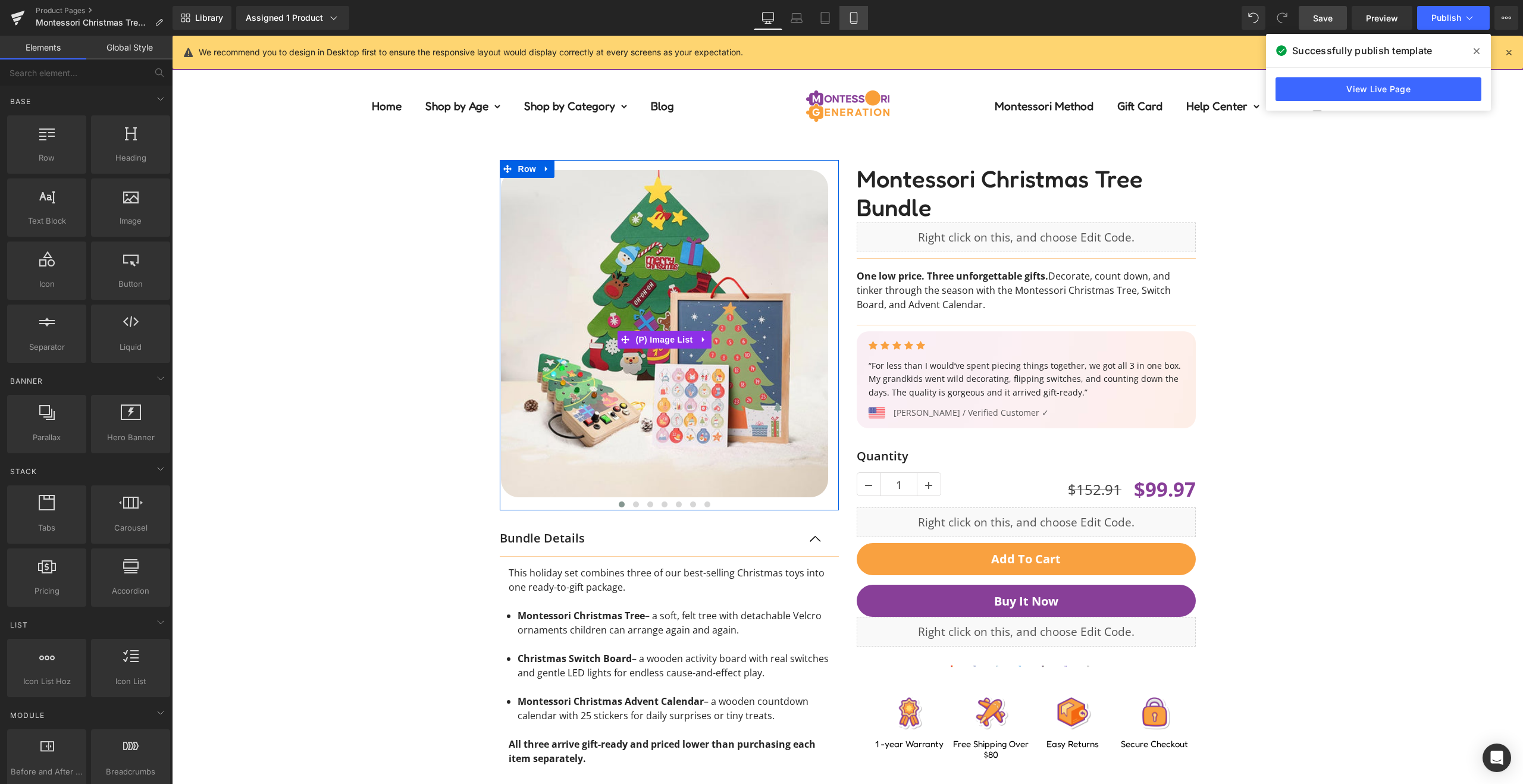
click at [852, 19] on icon at bounding box center [854, 18] width 12 height 12
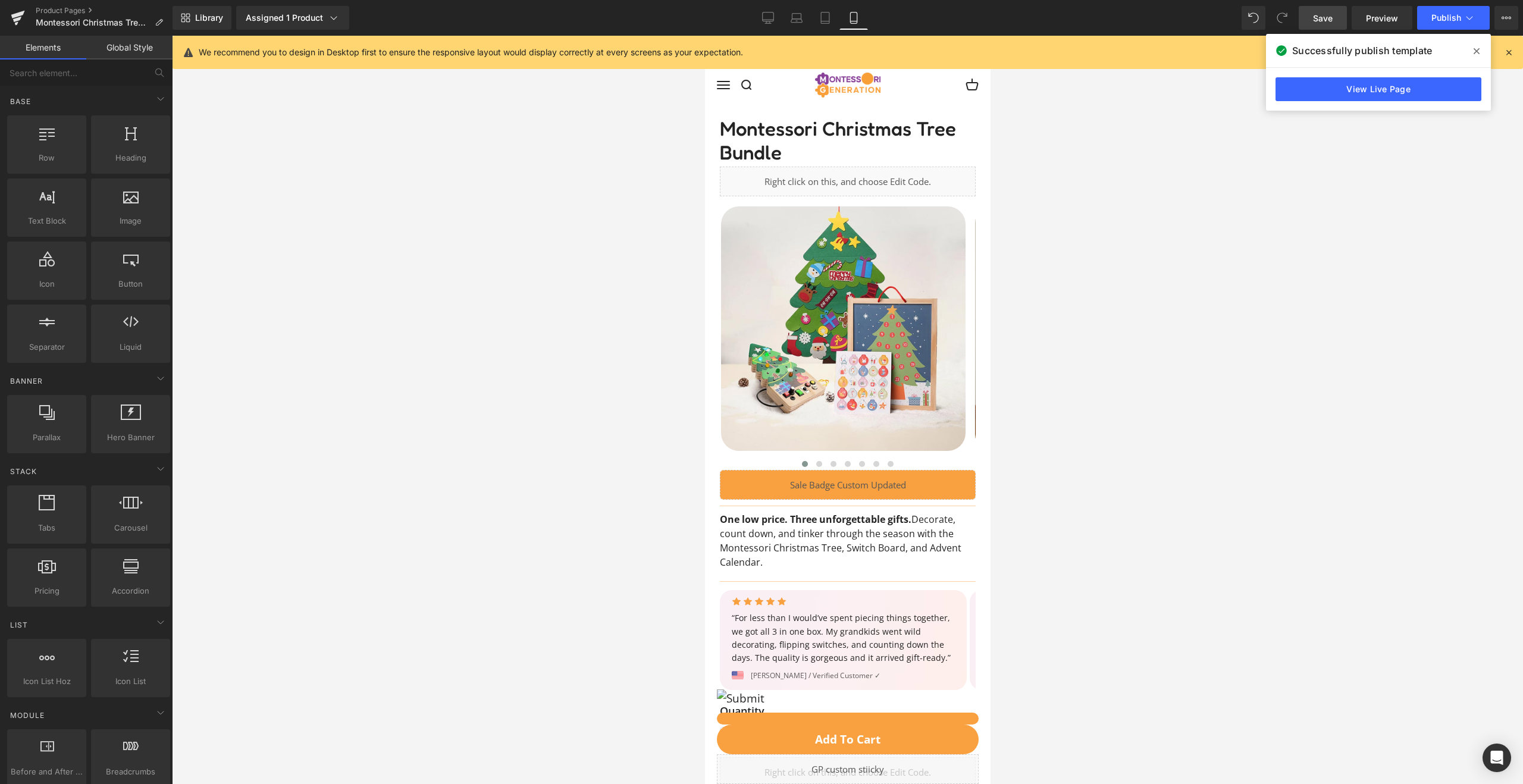
scroll to position [73, 0]
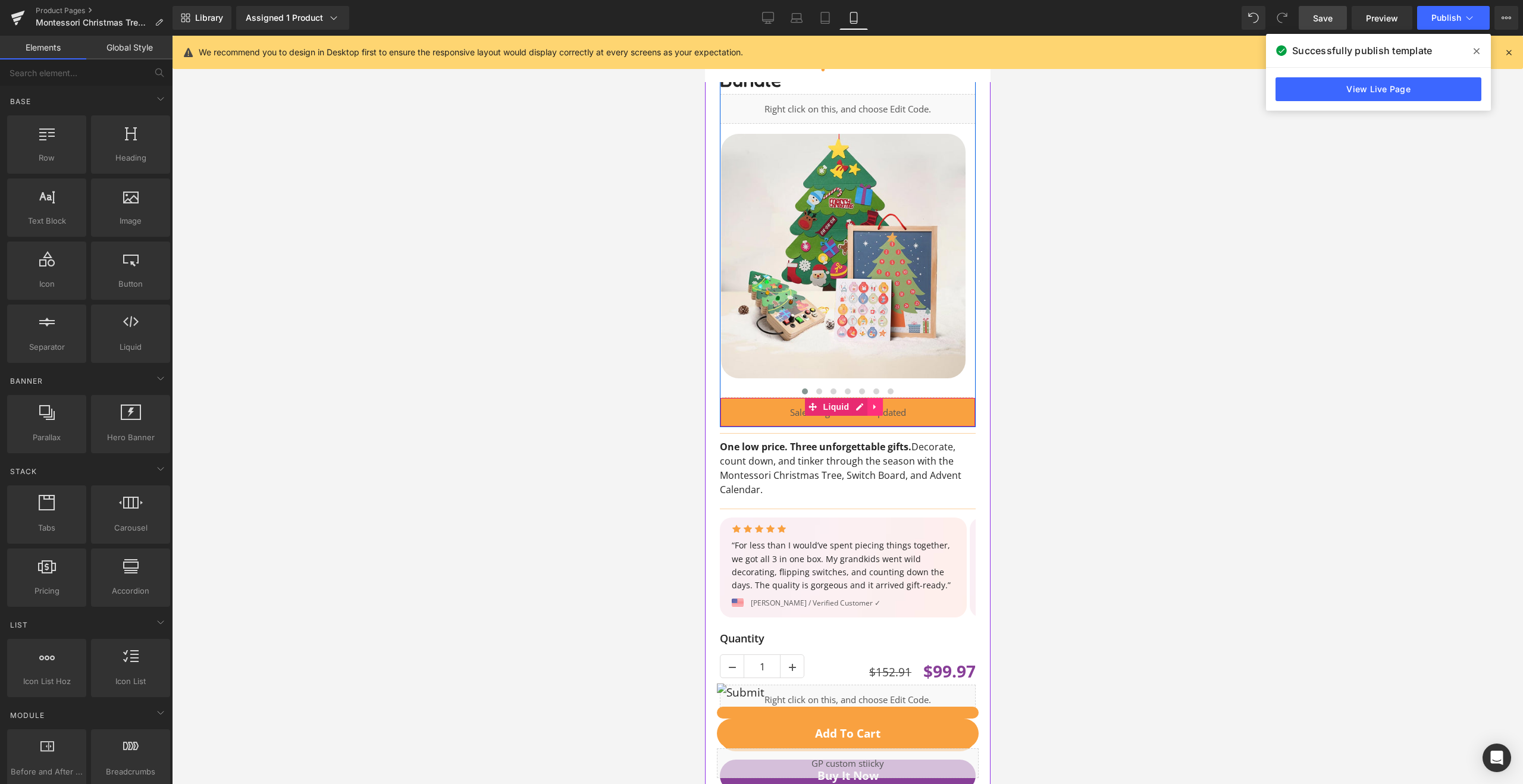
click at [874, 408] on icon at bounding box center [874, 407] width 3 height 5
click at [882, 408] on icon at bounding box center [882, 406] width 8 height 9
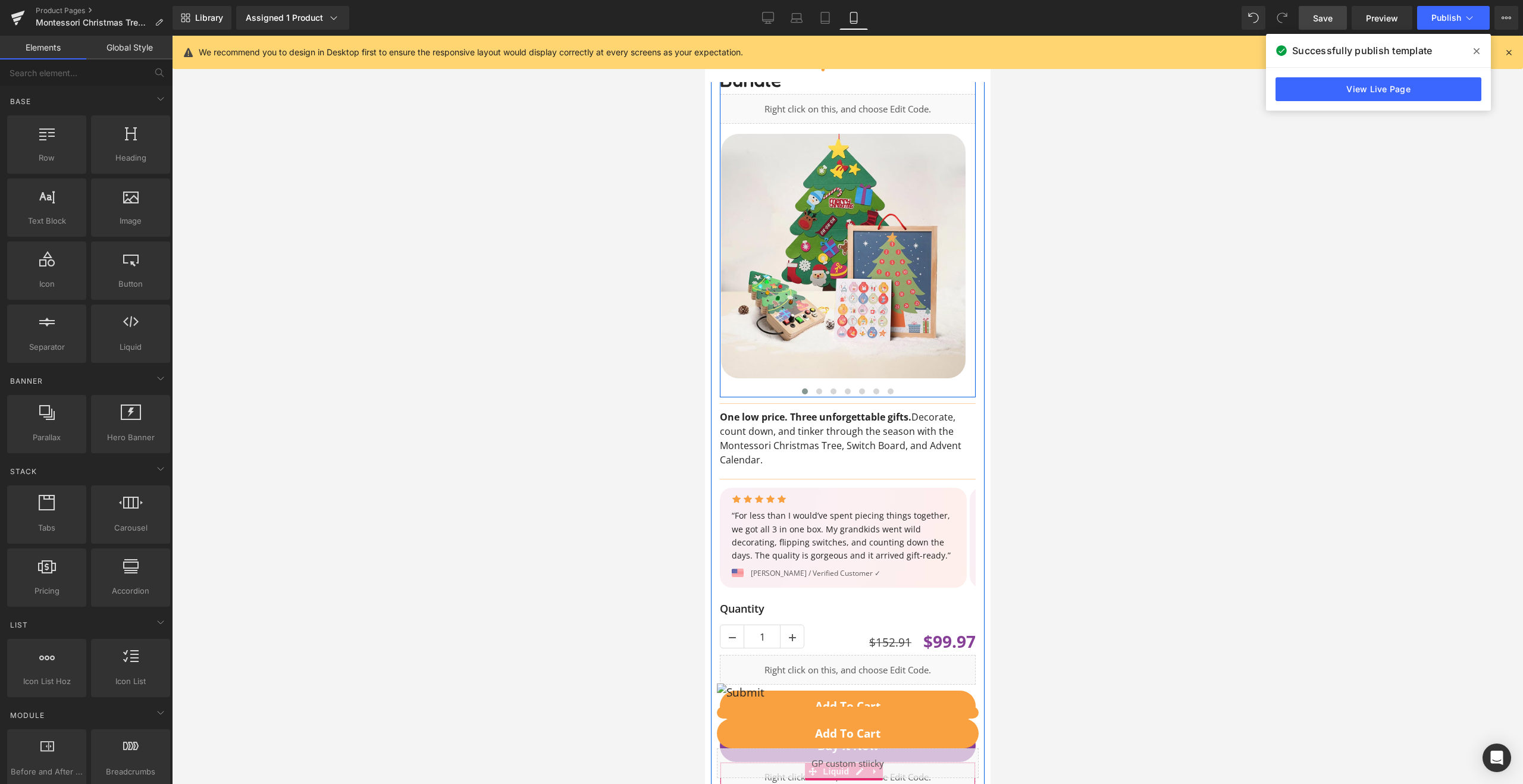
click at [1328, 17] on span "Save" at bounding box center [1322, 18] width 19 height 13
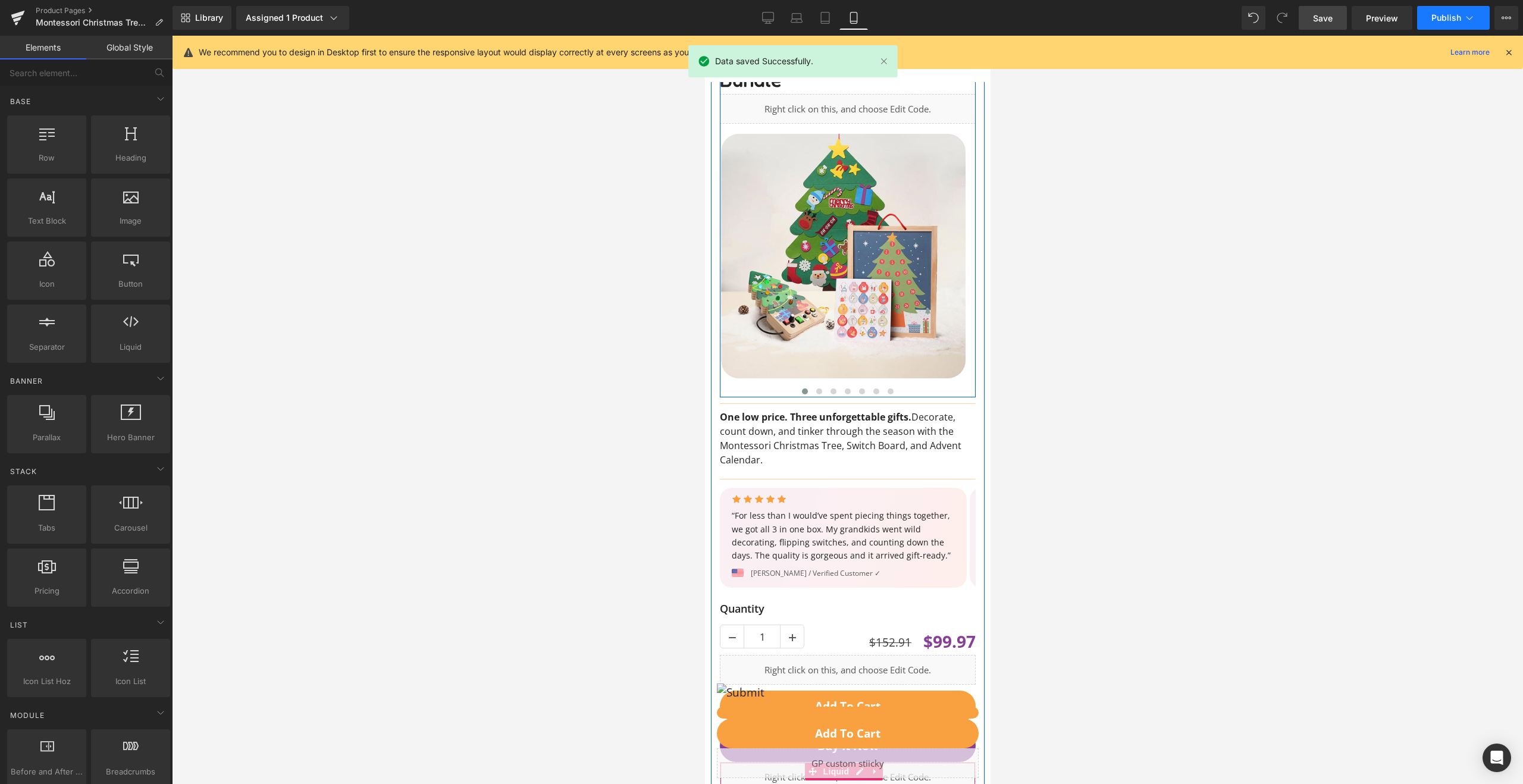
click at [1424, 20] on button "Publish" at bounding box center [1454, 18] width 73 height 24
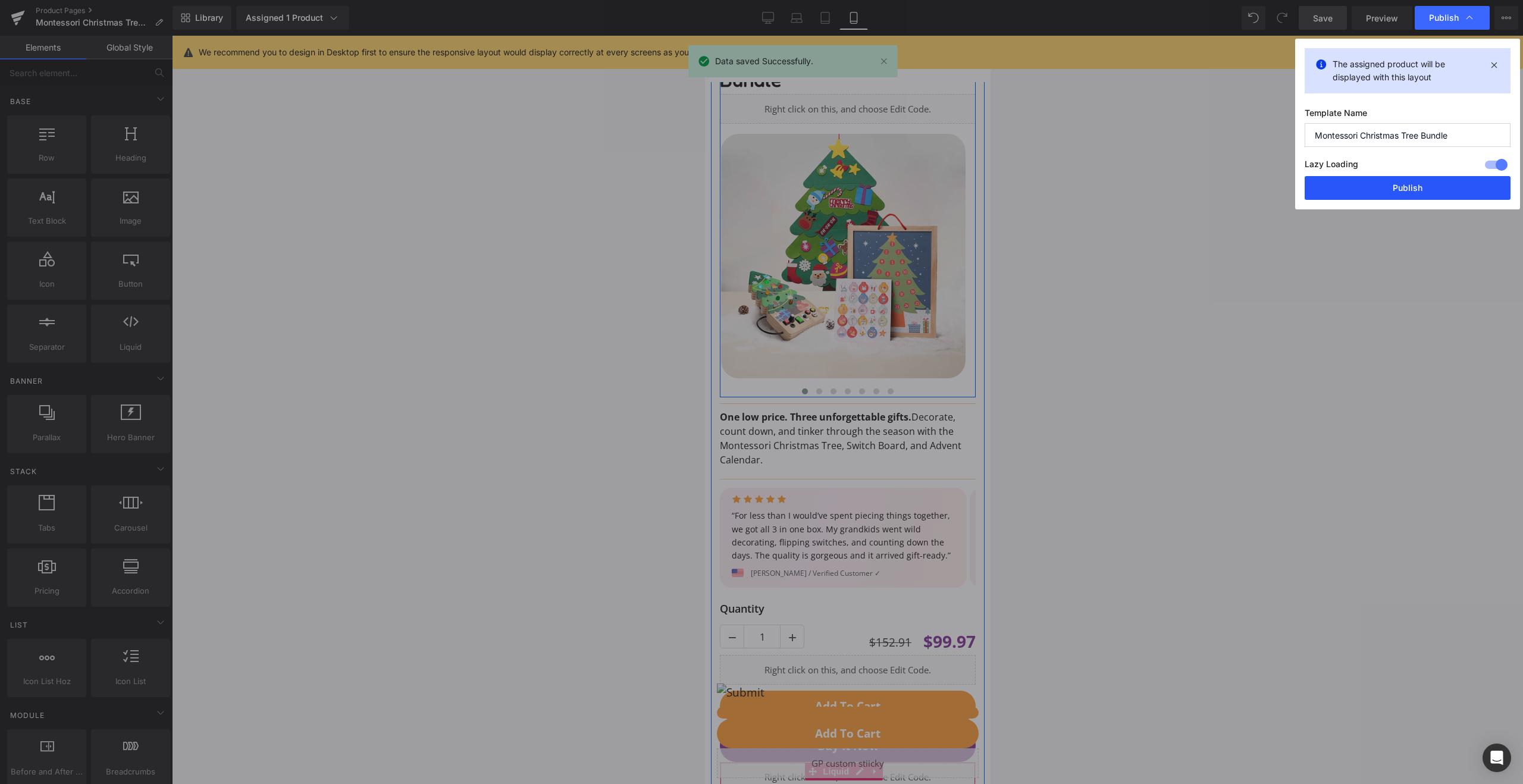
click at [1360, 189] on button "Publish" at bounding box center [1408, 188] width 206 height 24
